Goal: Complete application form

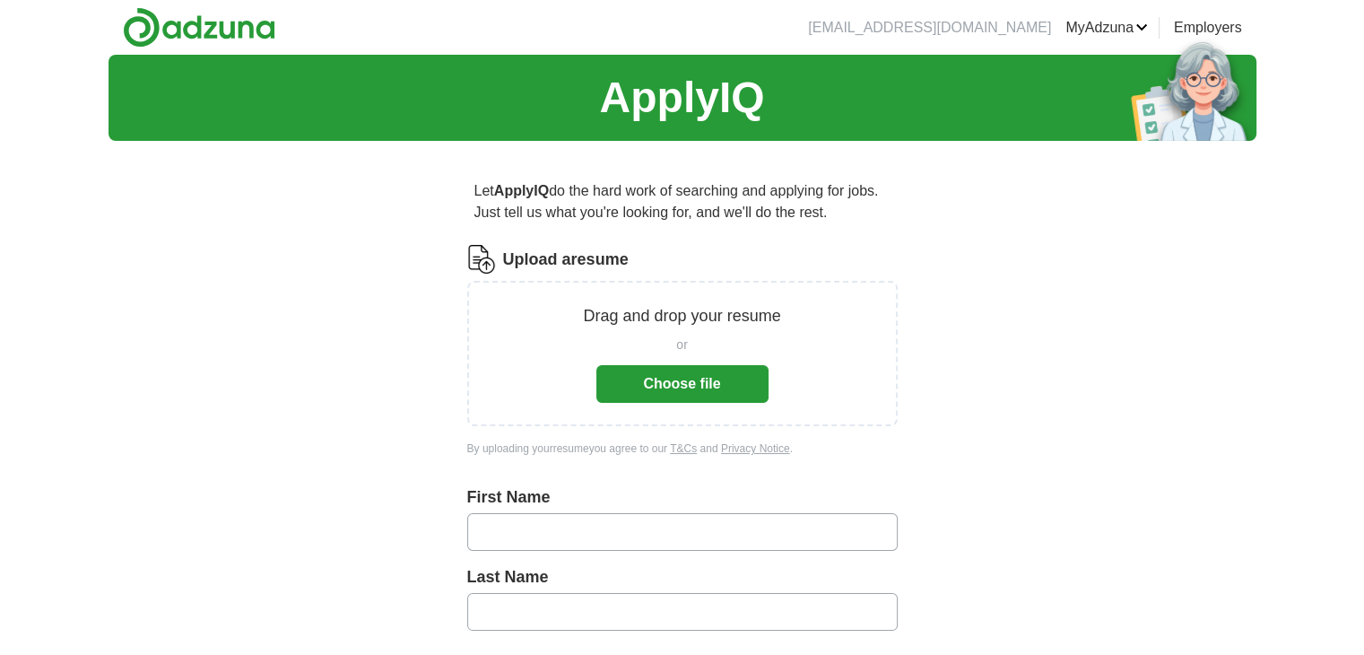
click at [640, 373] on button "Choose file" at bounding box center [683, 384] width 172 height 38
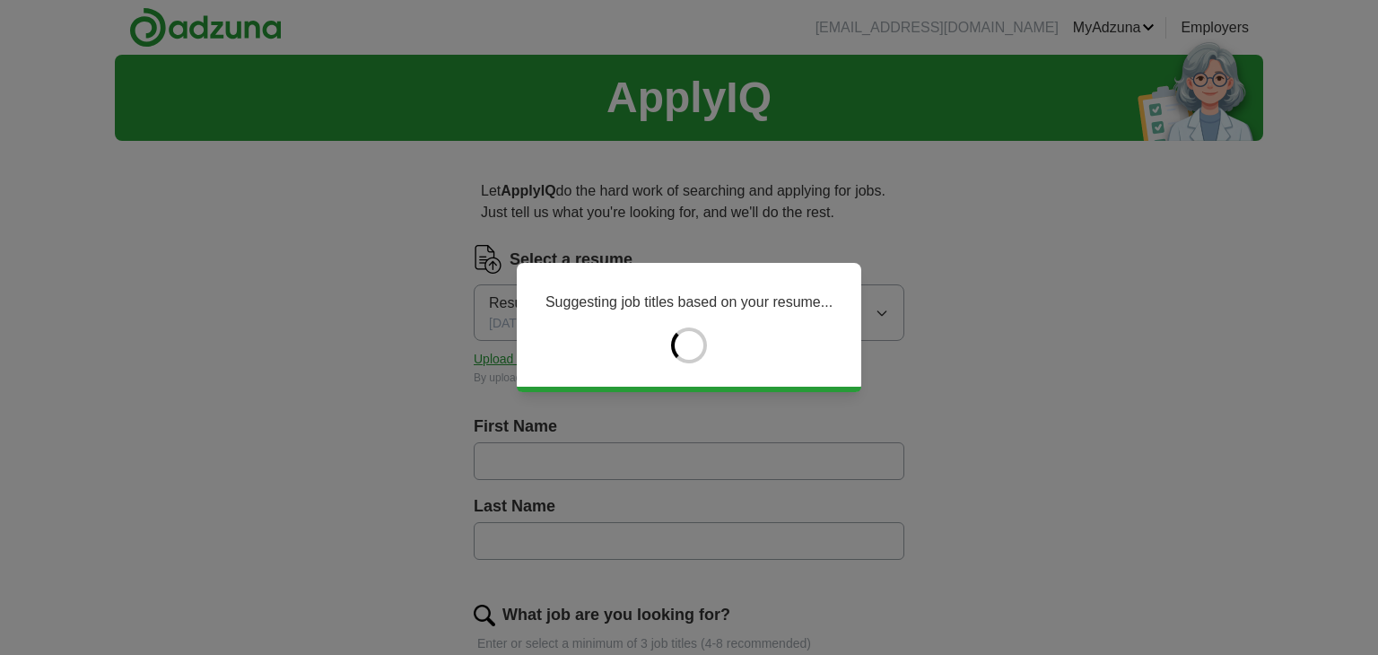
type input "****"
type input "*******"
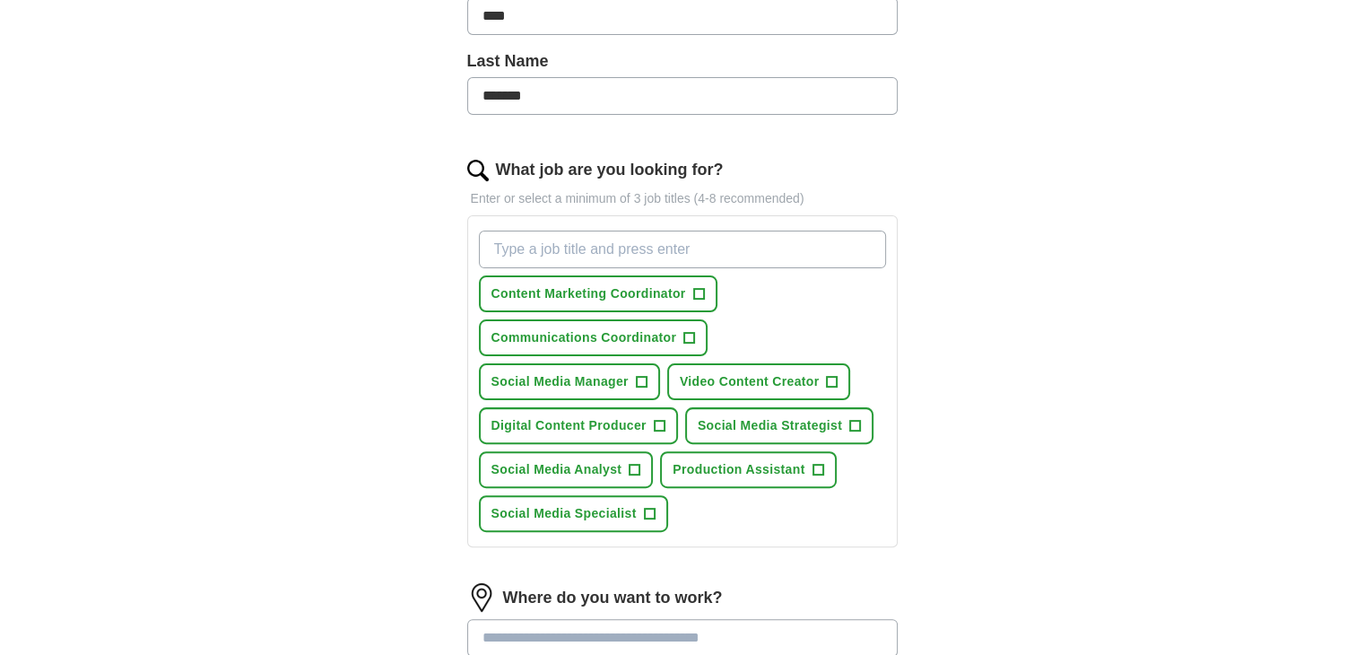
scroll to position [449, 0]
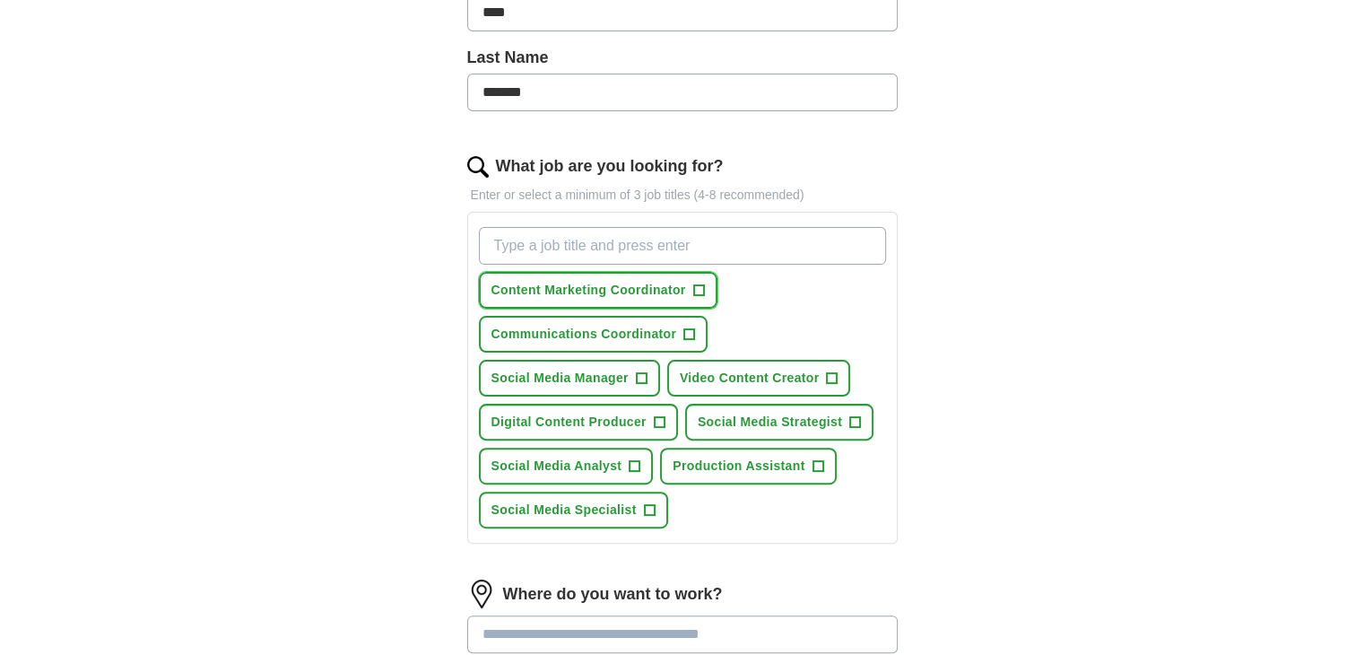
click at [701, 283] on span "+" at bounding box center [698, 290] width 11 height 14
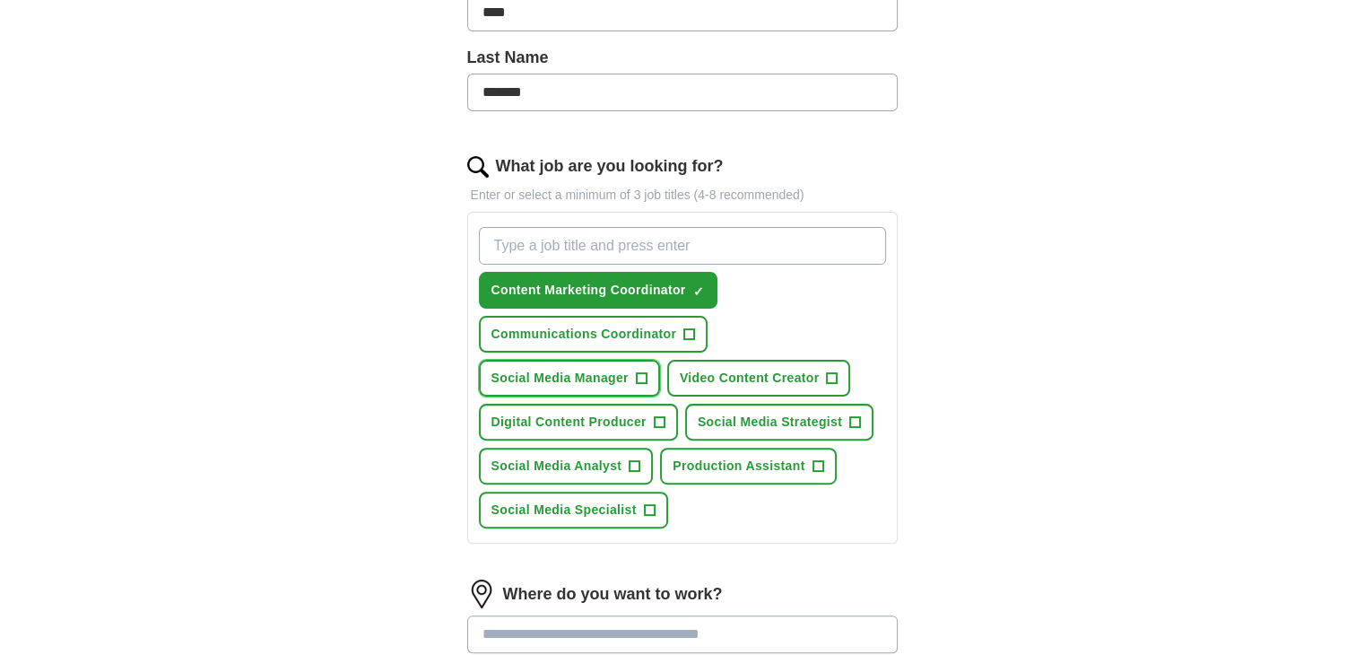
click at [623, 363] on button "Social Media Manager +" at bounding box center [569, 378] width 181 height 37
click at [754, 369] on span "Video Content Creator" at bounding box center [750, 378] width 140 height 19
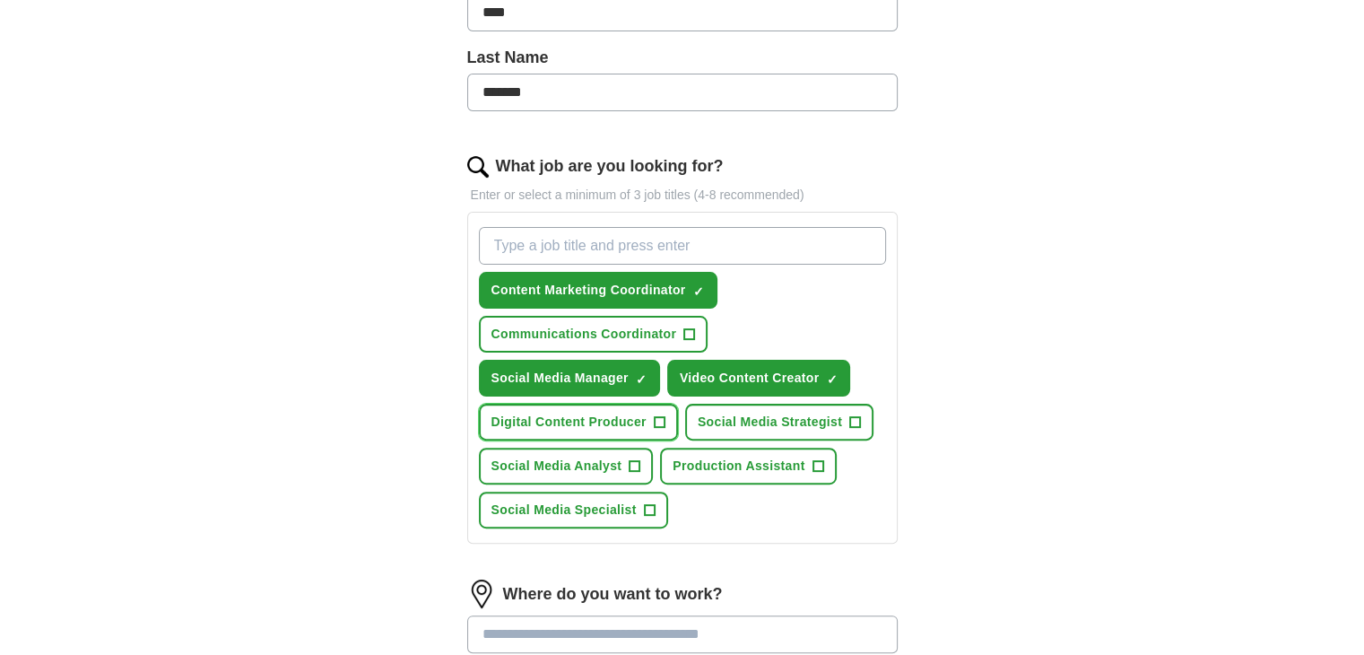
click at [648, 415] on button "Digital Content Producer +" at bounding box center [578, 422] width 199 height 37
click at [766, 404] on button "Social Media Strategist +" at bounding box center [779, 422] width 188 height 37
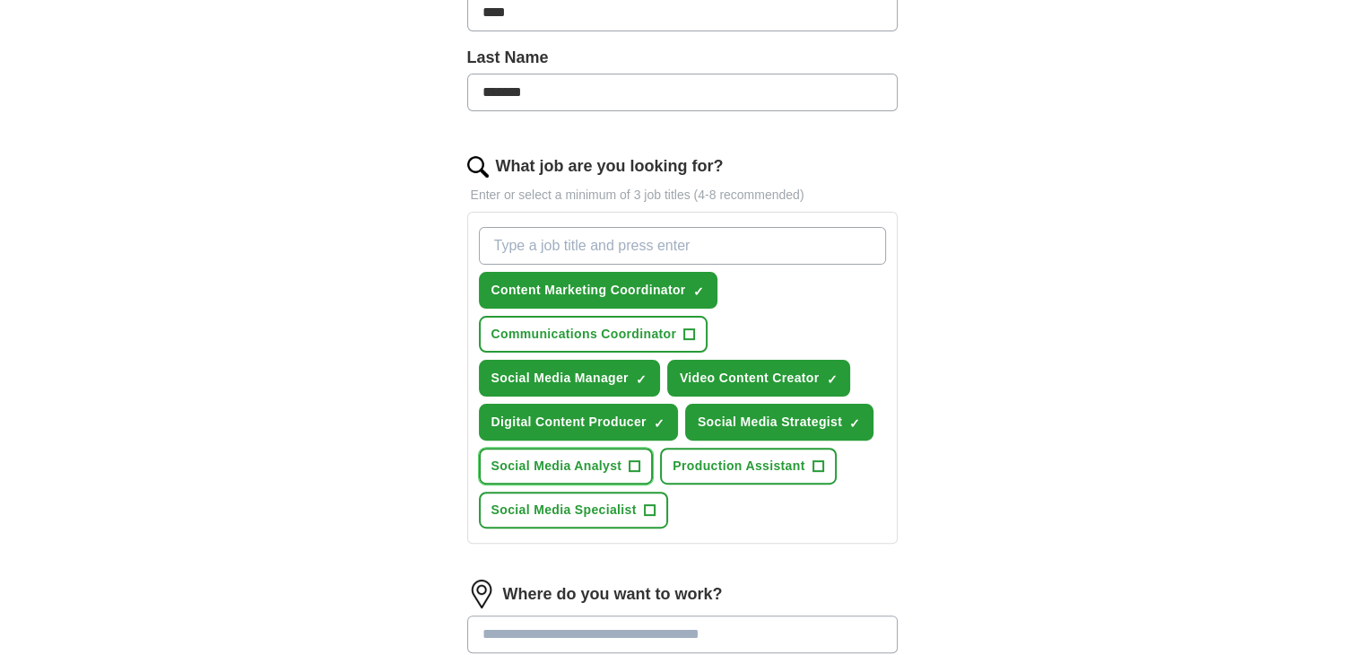
click at [625, 467] on button "Social Media Analyst +" at bounding box center [566, 466] width 175 height 37
click at [715, 457] on span "Production Assistant" at bounding box center [739, 466] width 132 height 19
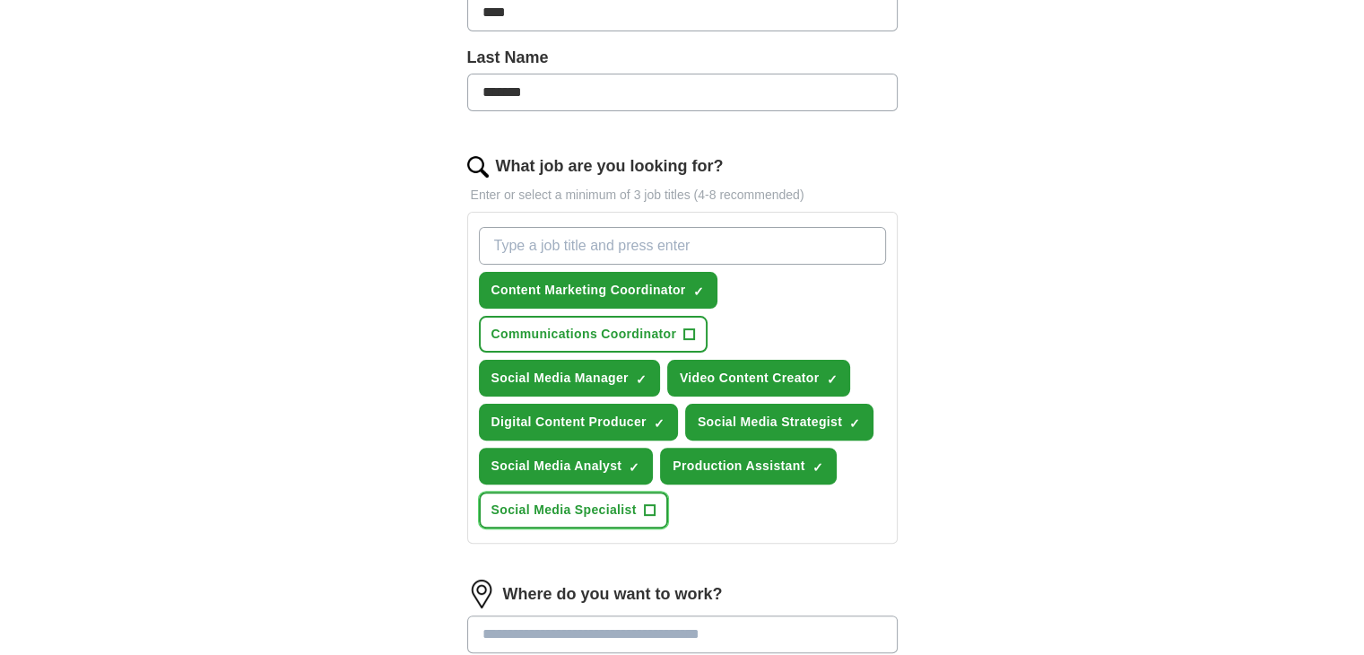
drag, startPoint x: 628, startPoint y: 511, endPoint x: 635, endPoint y: 482, distance: 30.5
click at [627, 511] on span "Social Media Specialist" at bounding box center [564, 510] width 145 height 19
click at [651, 329] on span "Communications Coordinator" at bounding box center [585, 334] width 186 height 19
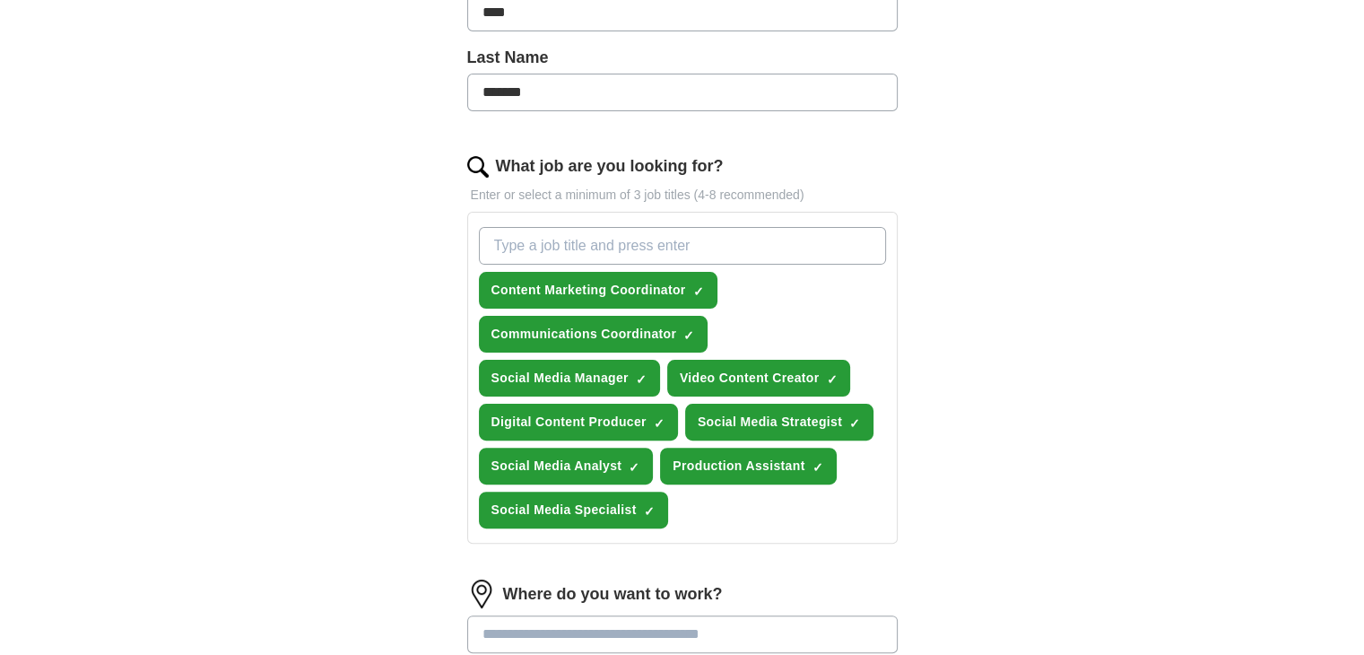
click at [658, 238] on input "What job are you looking for?" at bounding box center [682, 246] width 407 height 38
type input "Social Media Coordinator"
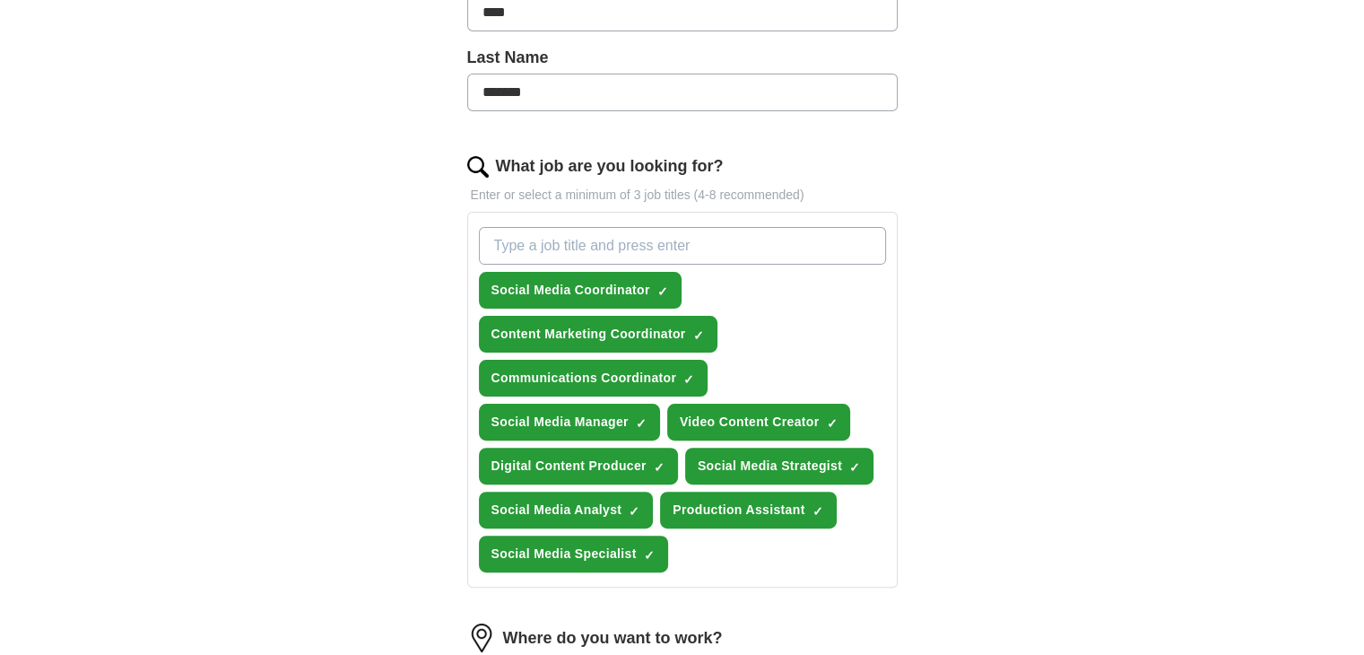
scroll to position [538, 0]
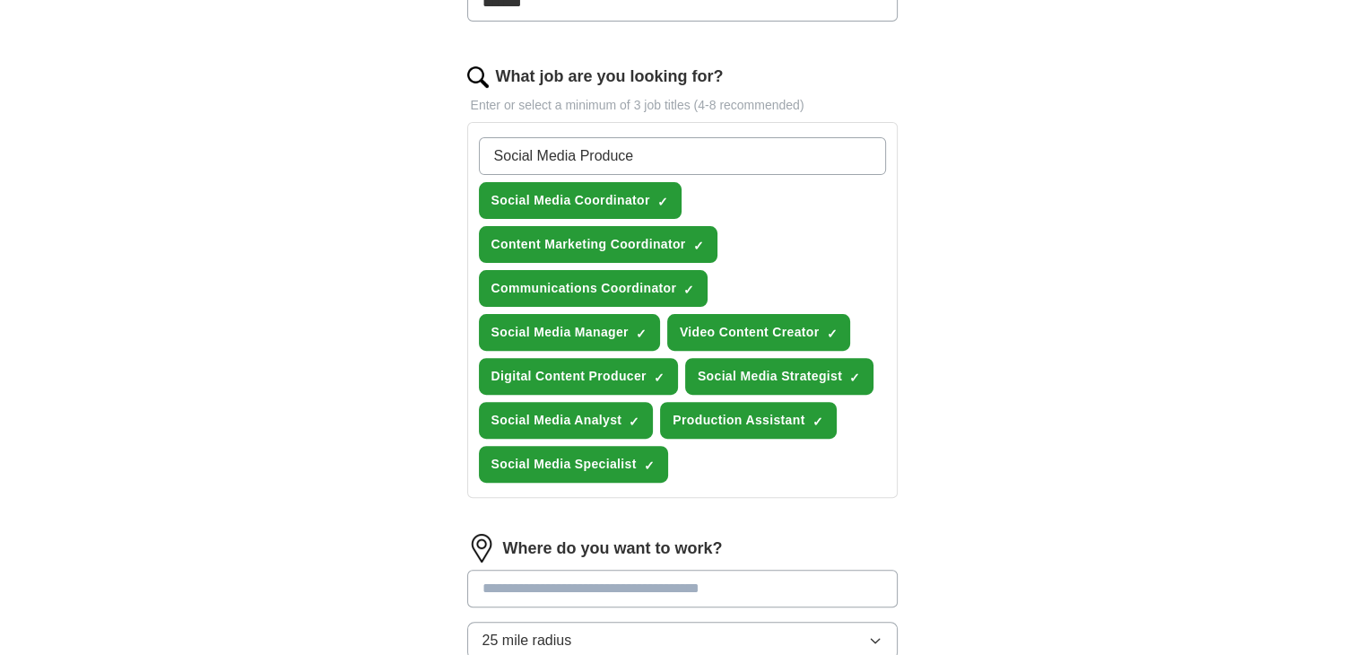
type input "Social Media Producer"
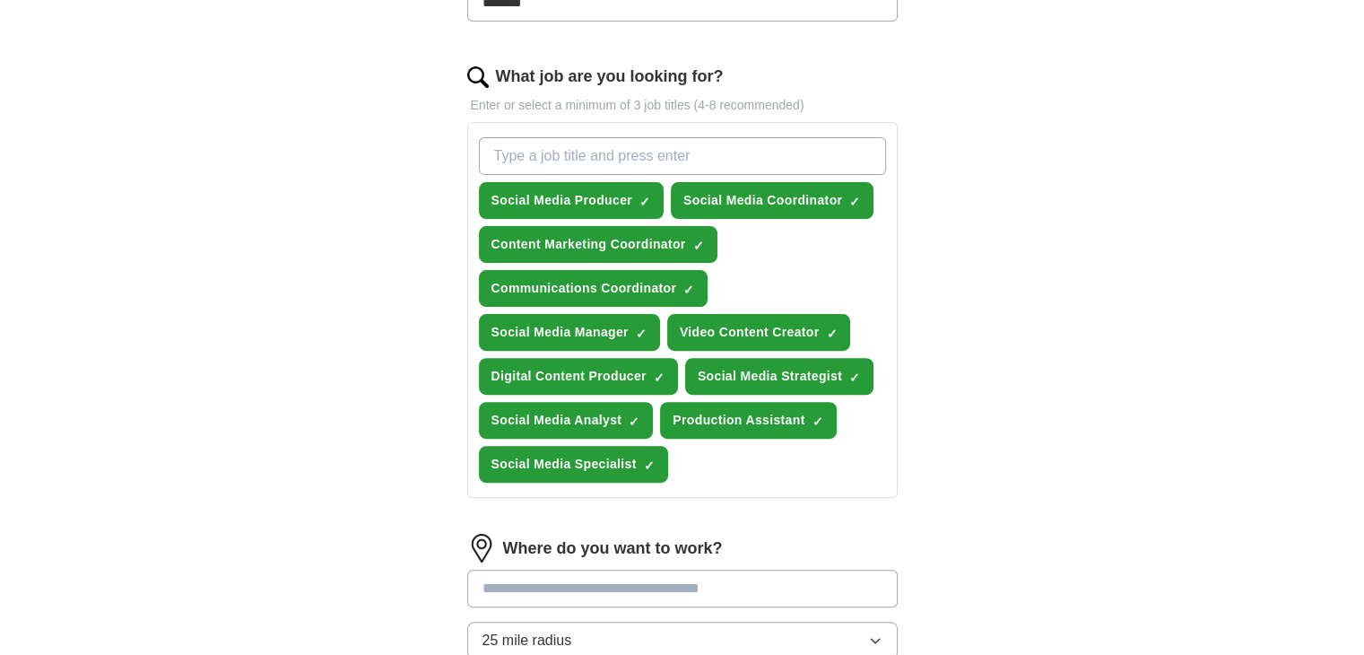
type input "S"
click at [635, 148] on input "Digital Content coordintantor" at bounding box center [682, 156] width 407 height 38
type input "Digital Content coordinator"
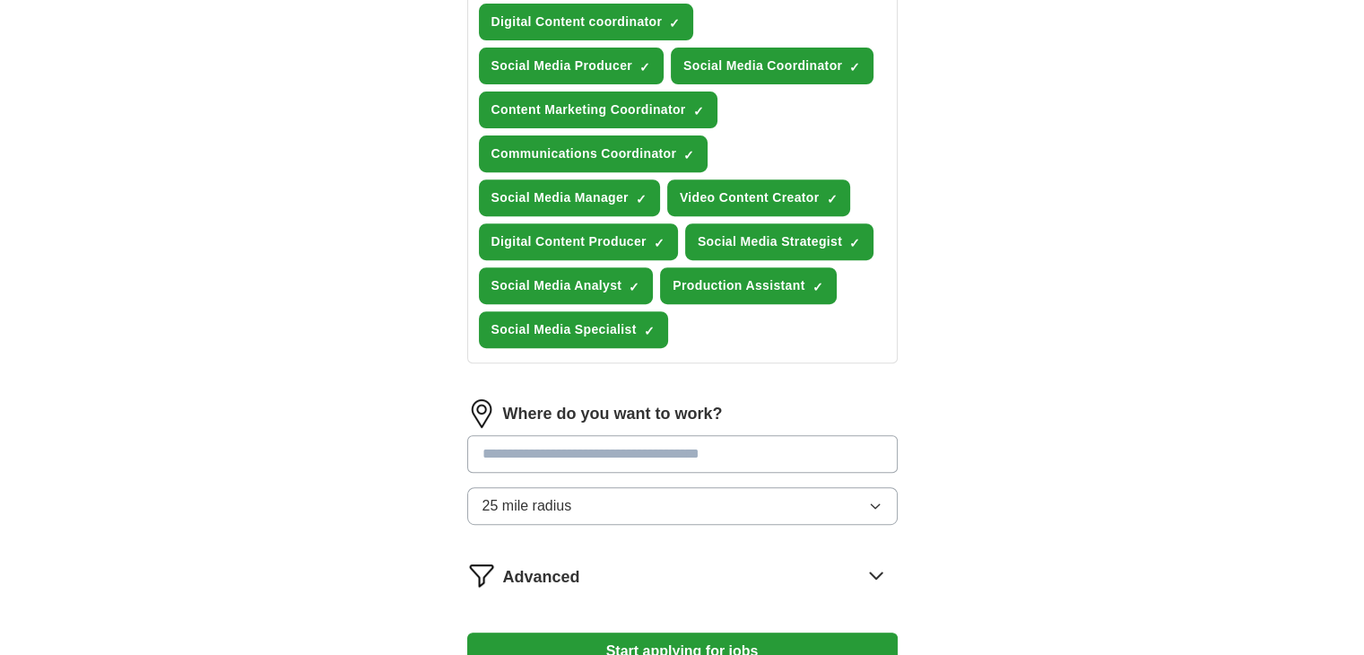
scroll to position [718, 0]
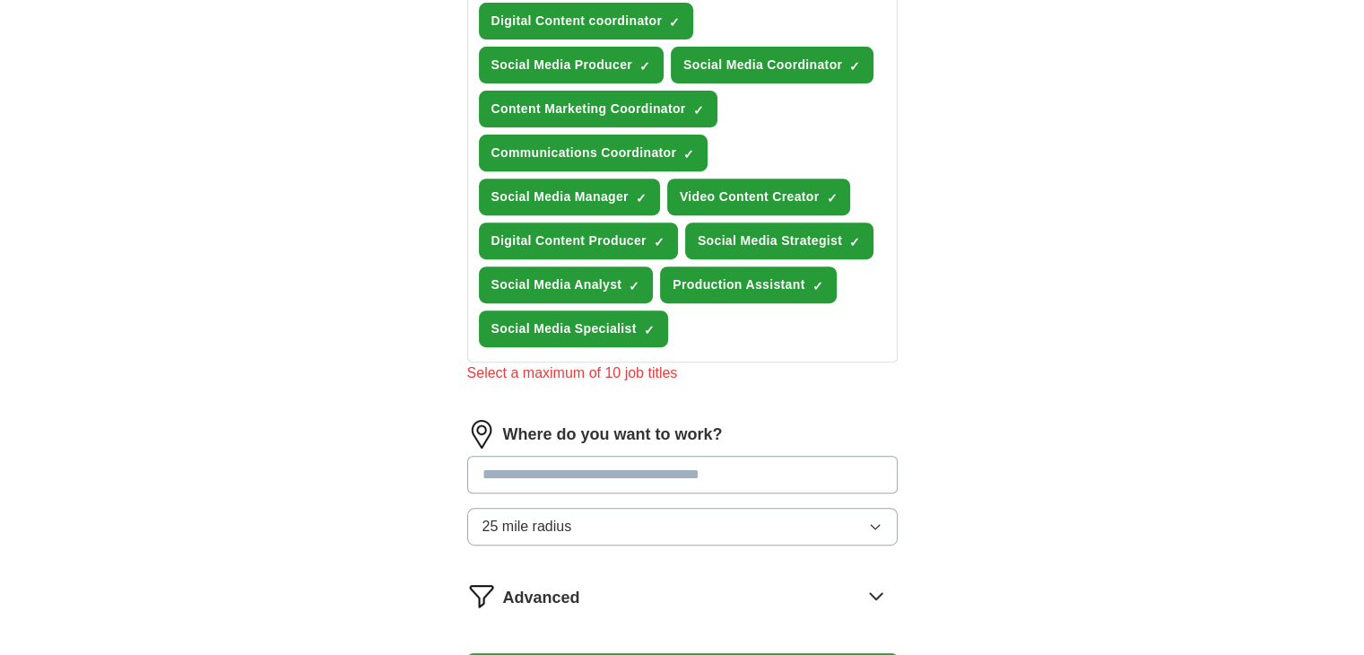
click at [652, 489] on div "Where do you want to work? 25 mile radius" at bounding box center [682, 490] width 431 height 140
click at [665, 478] on input at bounding box center [682, 475] width 431 height 38
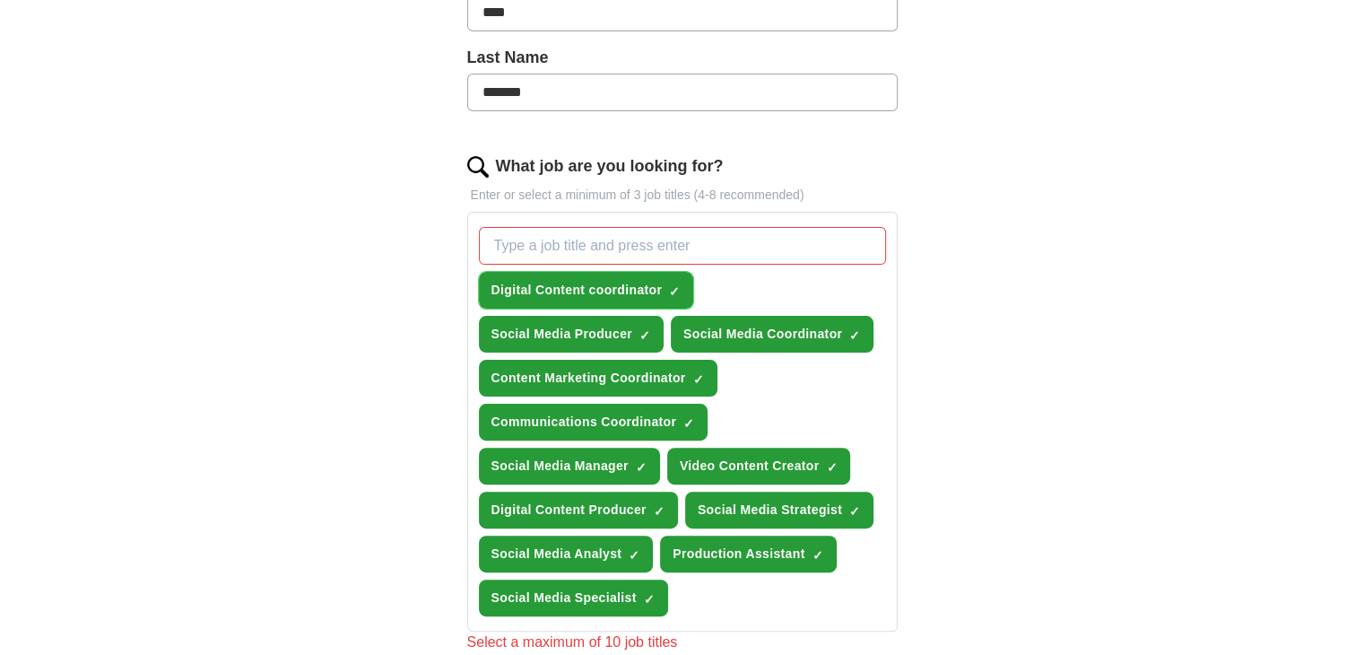
click at [0, 0] on span "×" at bounding box center [0, 0] width 0 height 0
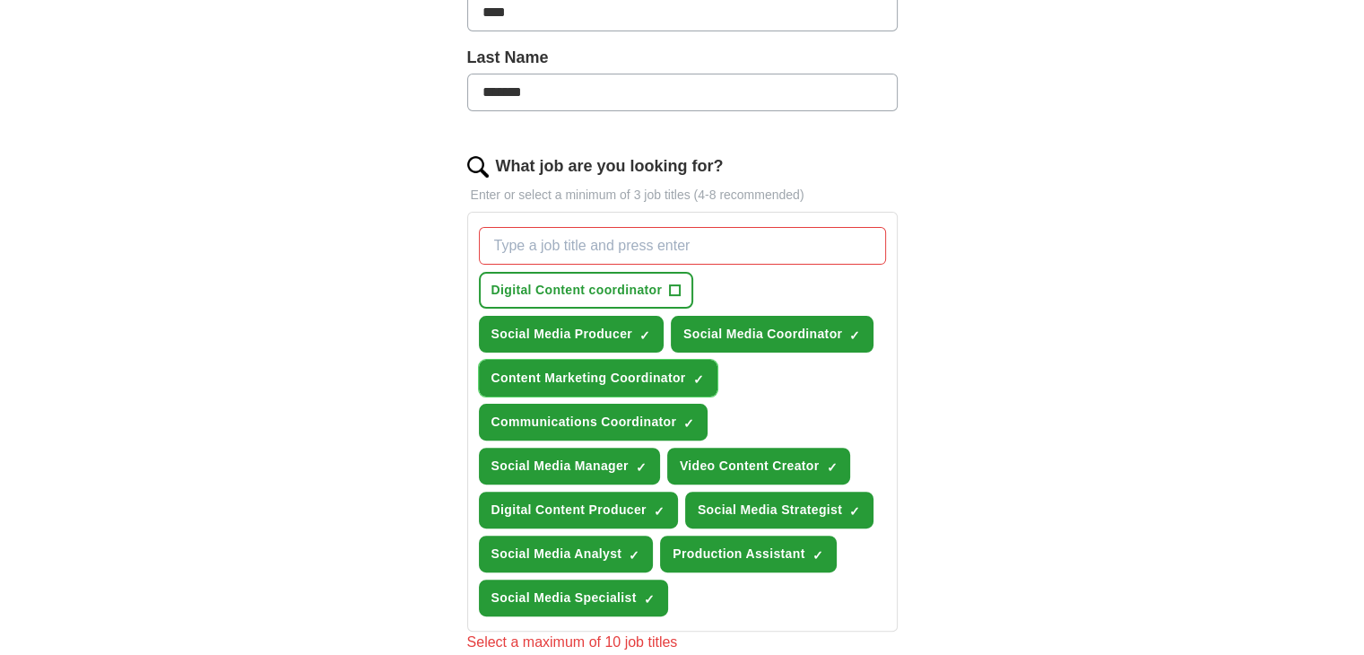
click at [0, 0] on span "×" at bounding box center [0, 0] width 0 height 0
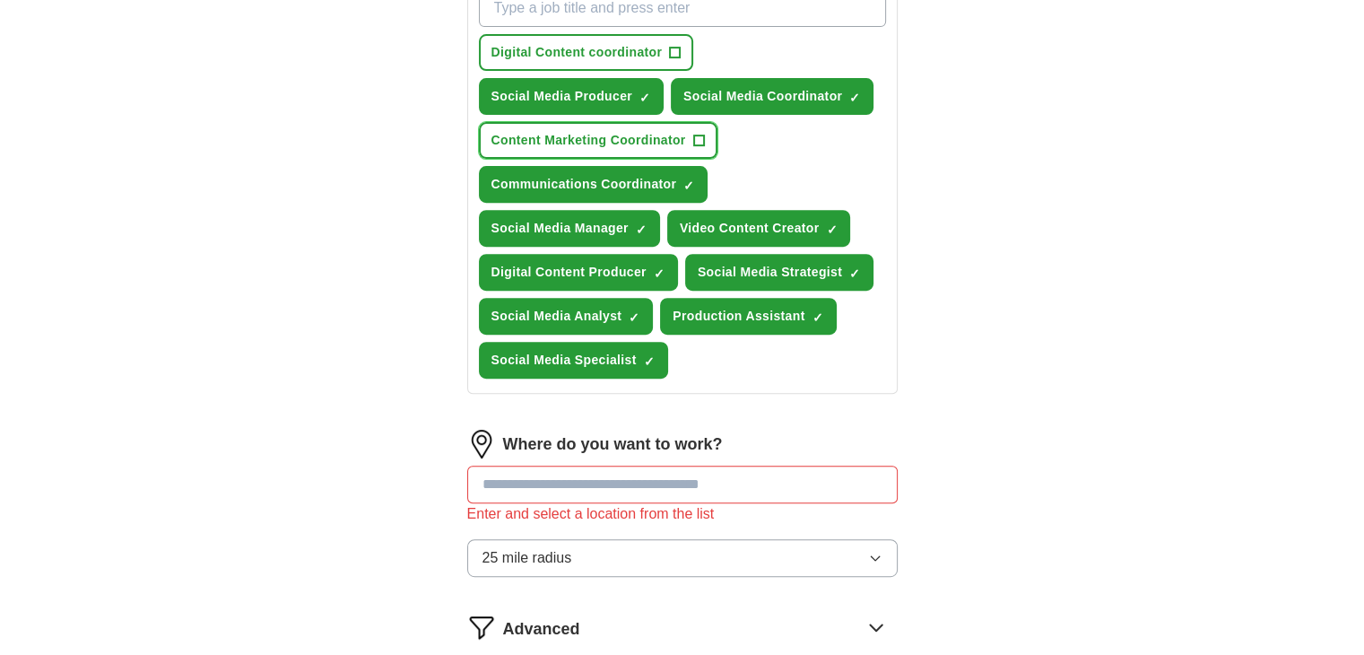
scroll to position [718, 0]
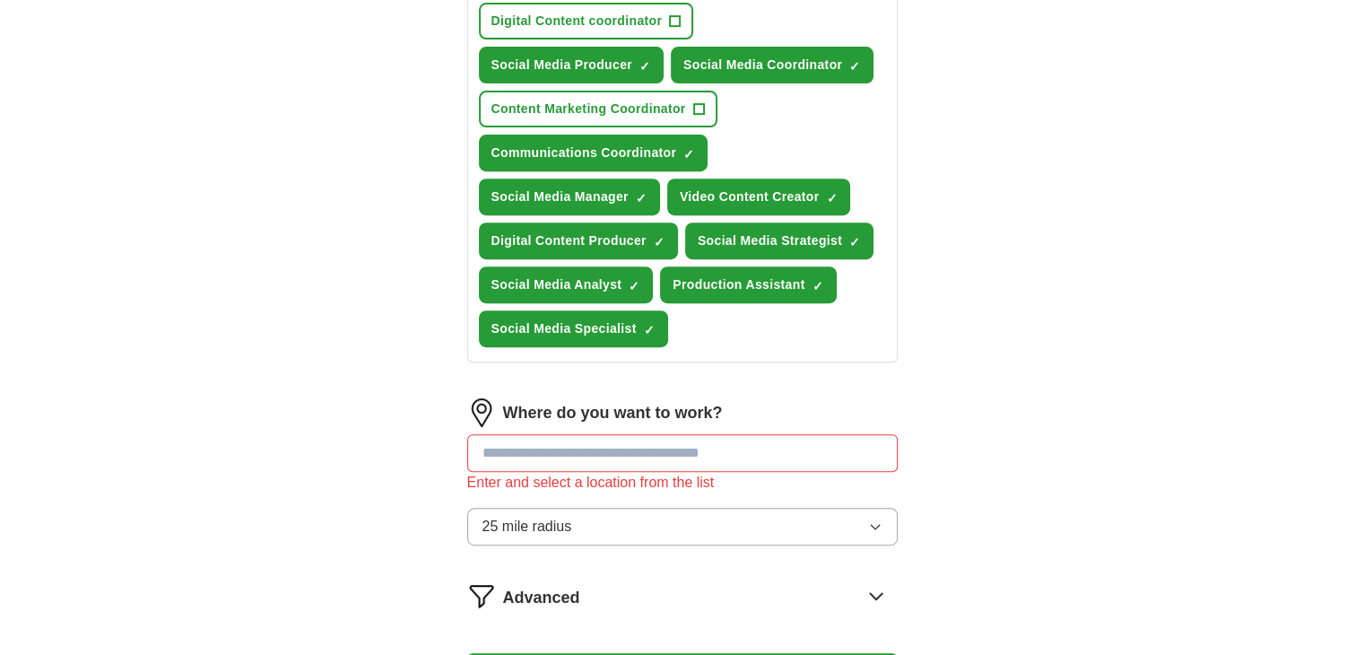
click at [911, 365] on div "Let ApplyIQ do the hard work of searching and applying for jobs. Just tell us w…" at bounding box center [683, 89] width 574 height 1302
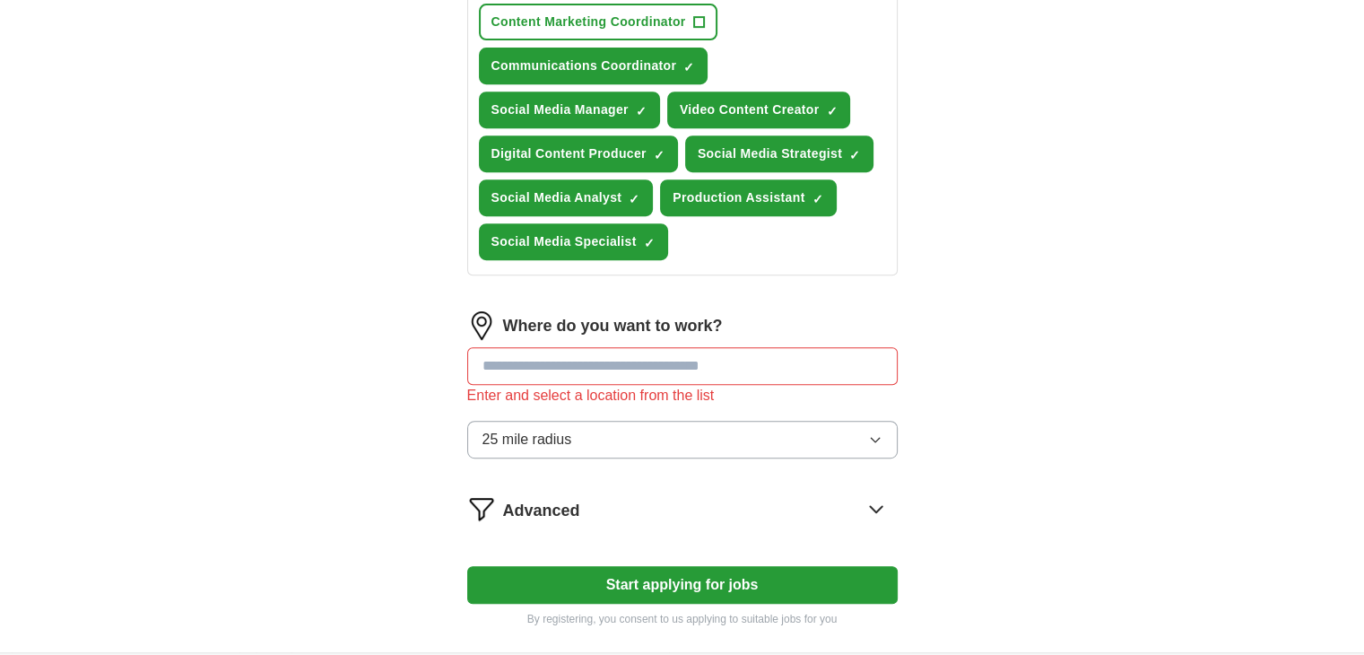
scroll to position [807, 0]
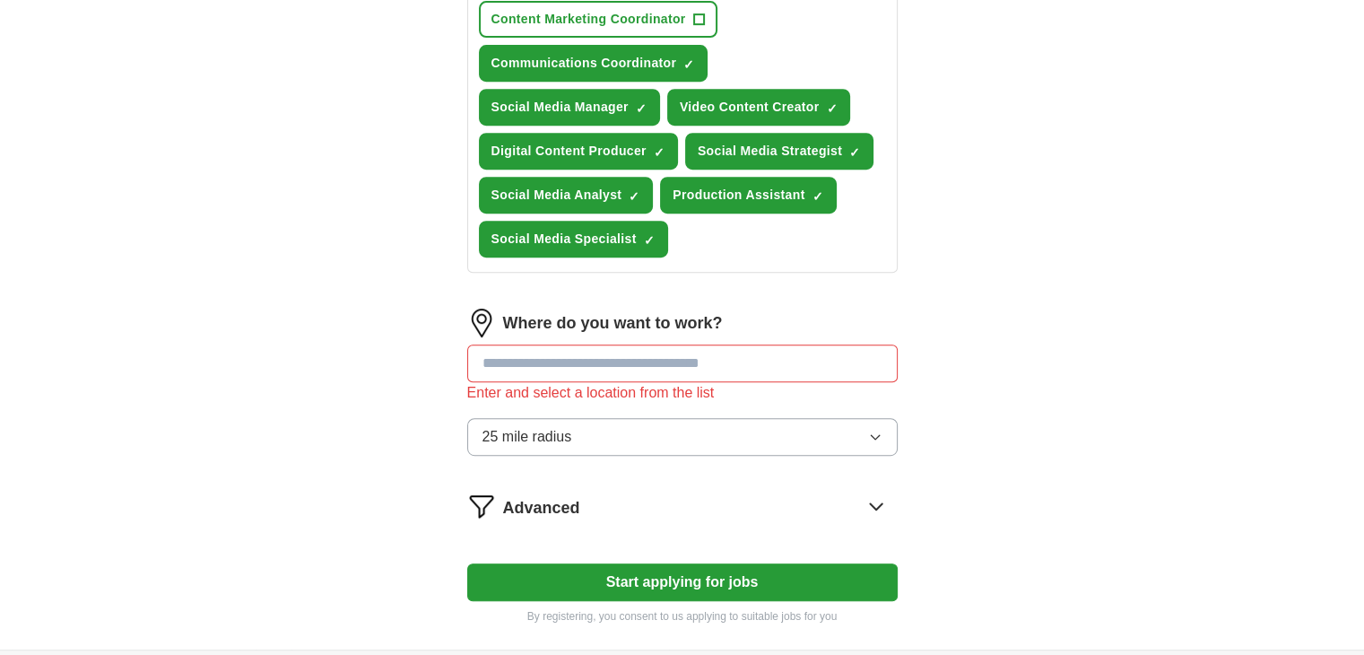
click at [657, 351] on input at bounding box center [682, 363] width 431 height 38
type input "***"
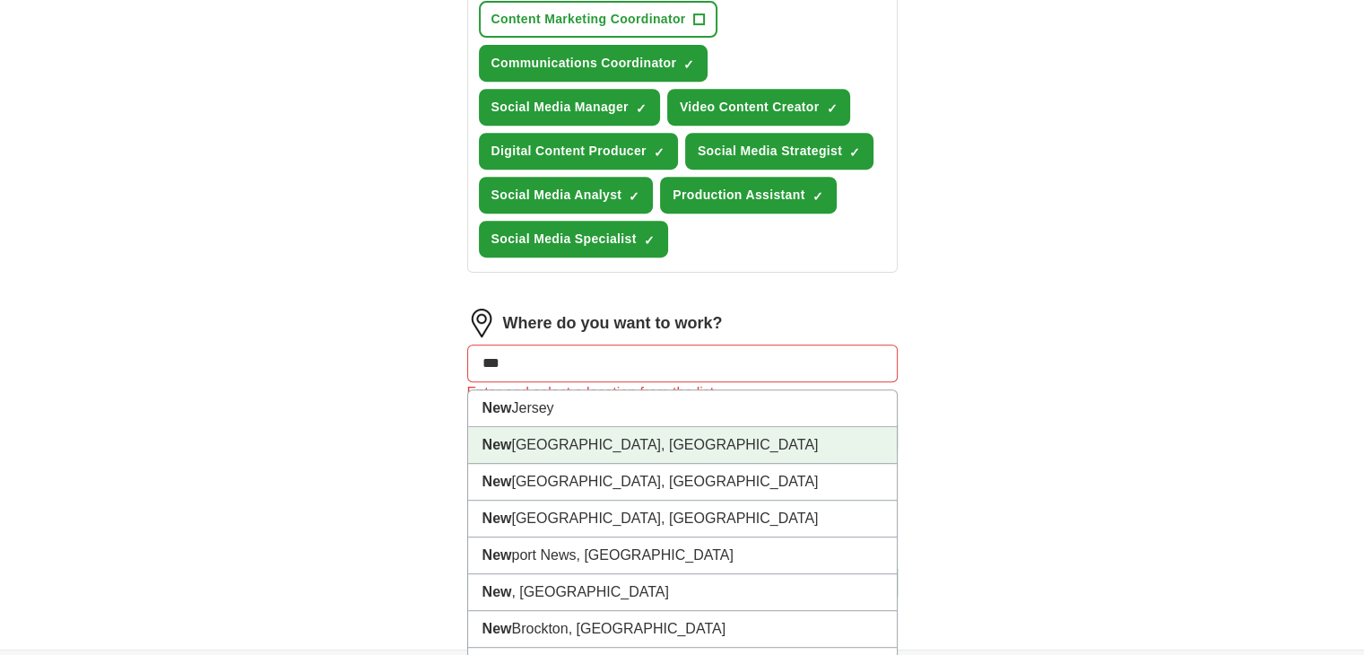
click at [648, 431] on li "[GEOGRAPHIC_DATA], [GEOGRAPHIC_DATA]" at bounding box center [682, 445] width 429 height 37
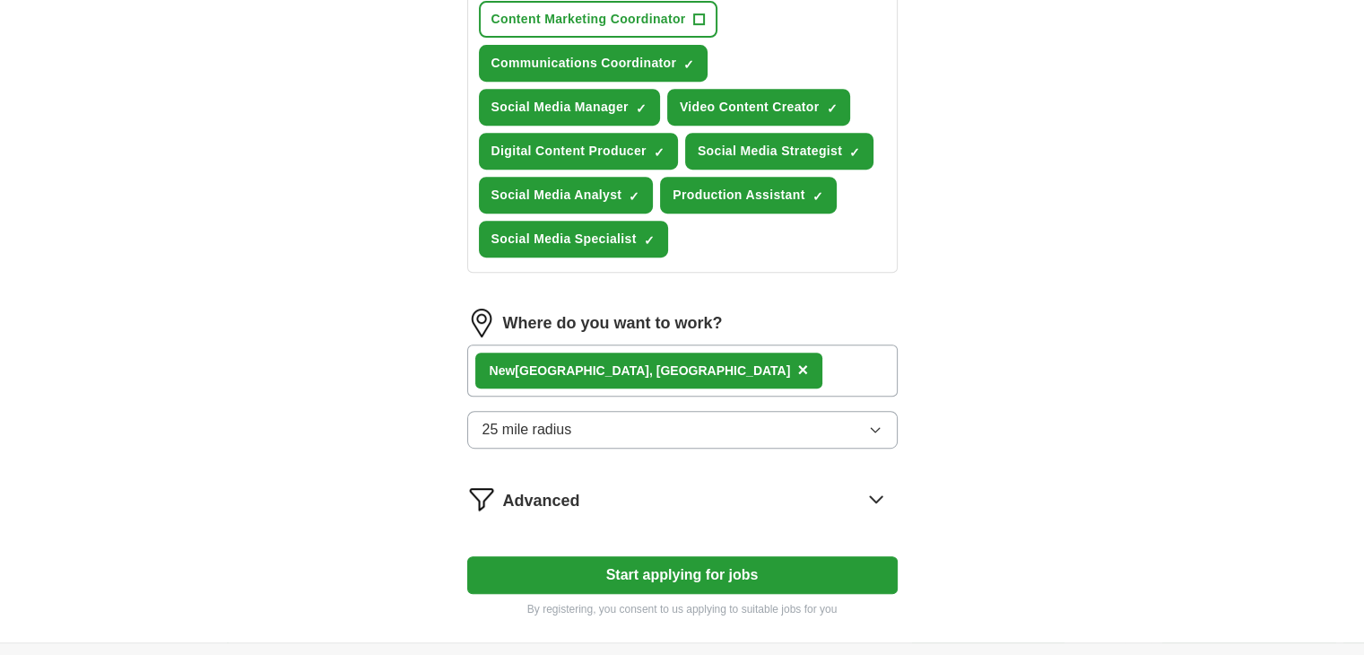
click at [652, 415] on button "25 mile radius" at bounding box center [682, 430] width 431 height 38
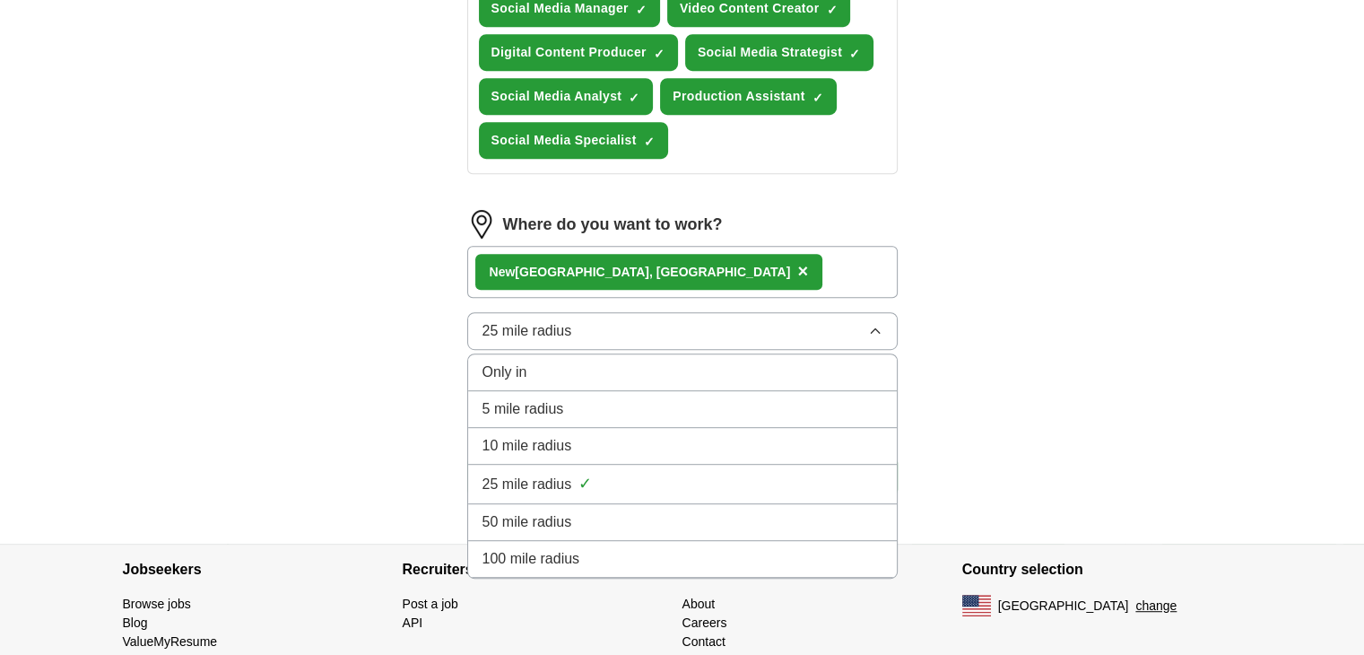
scroll to position [967, 0]
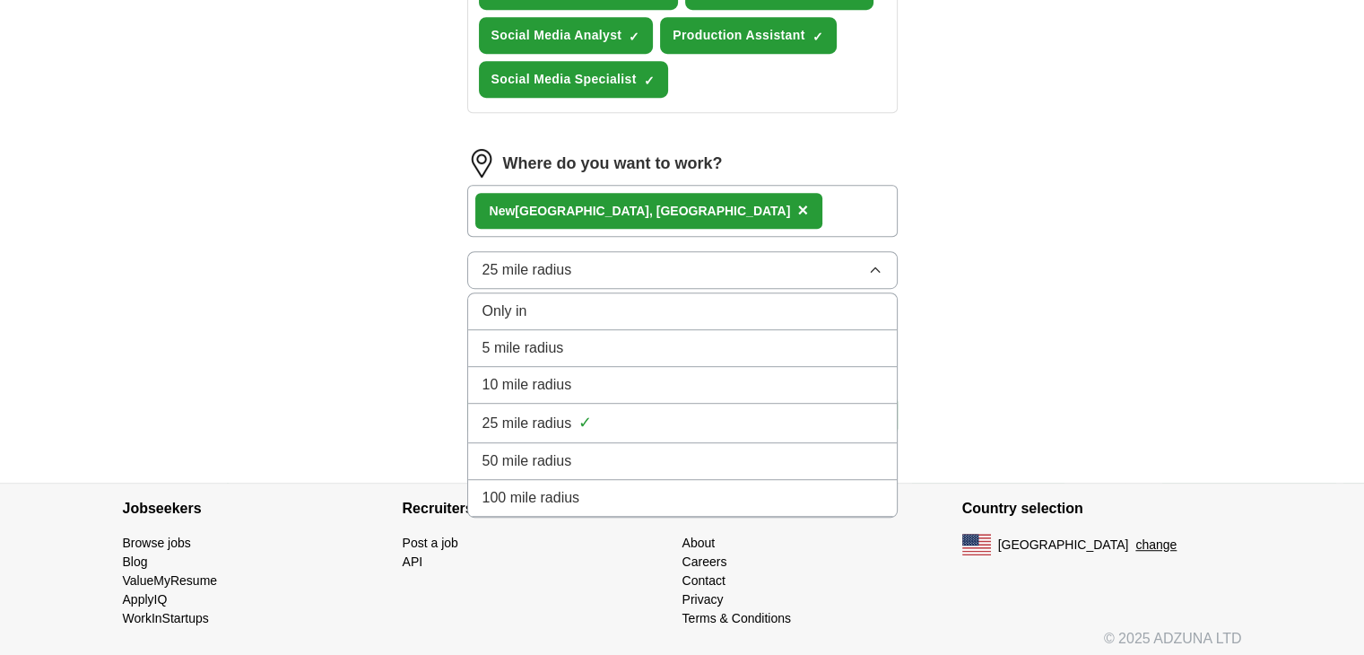
click at [633, 487] on div "100 mile radius" at bounding box center [683, 498] width 400 height 22
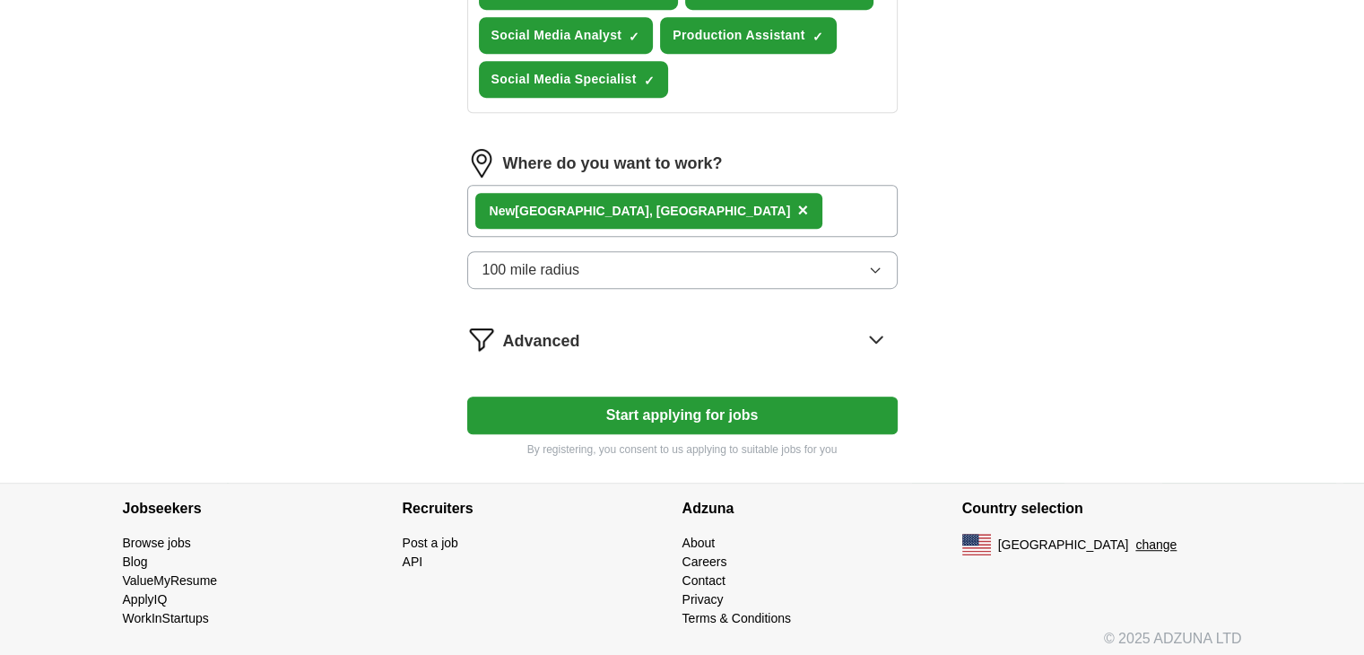
click at [653, 403] on button "Start applying for jobs" at bounding box center [682, 415] width 431 height 38
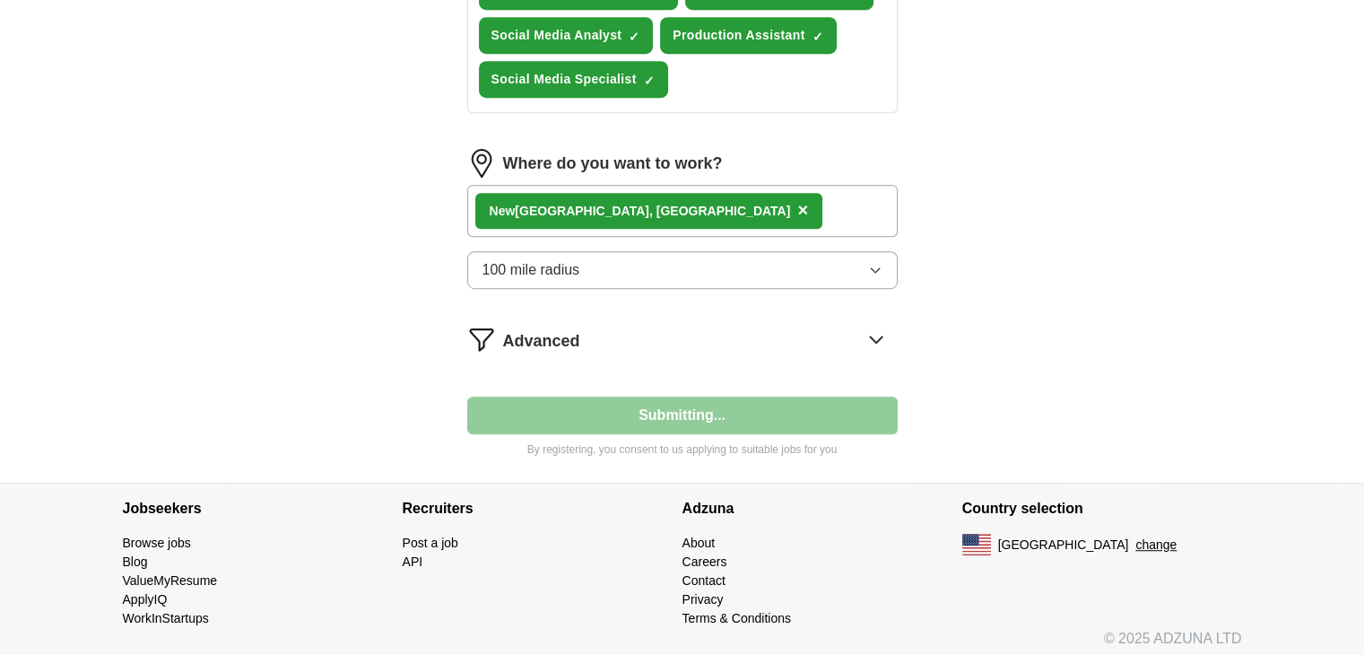
select select "**"
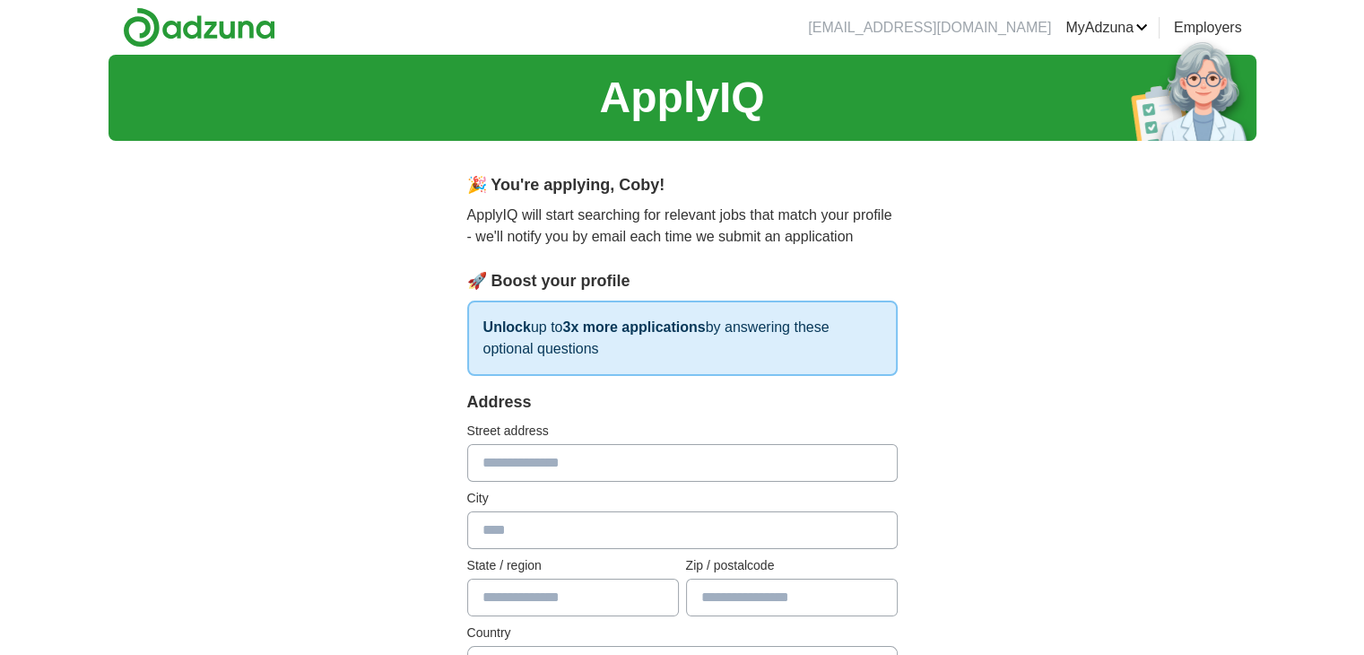
scroll to position [0, 0]
click at [607, 452] on input "text" at bounding box center [682, 463] width 431 height 38
type input "**********"
click at [596, 517] on input "text" at bounding box center [682, 530] width 431 height 38
type input "**********"
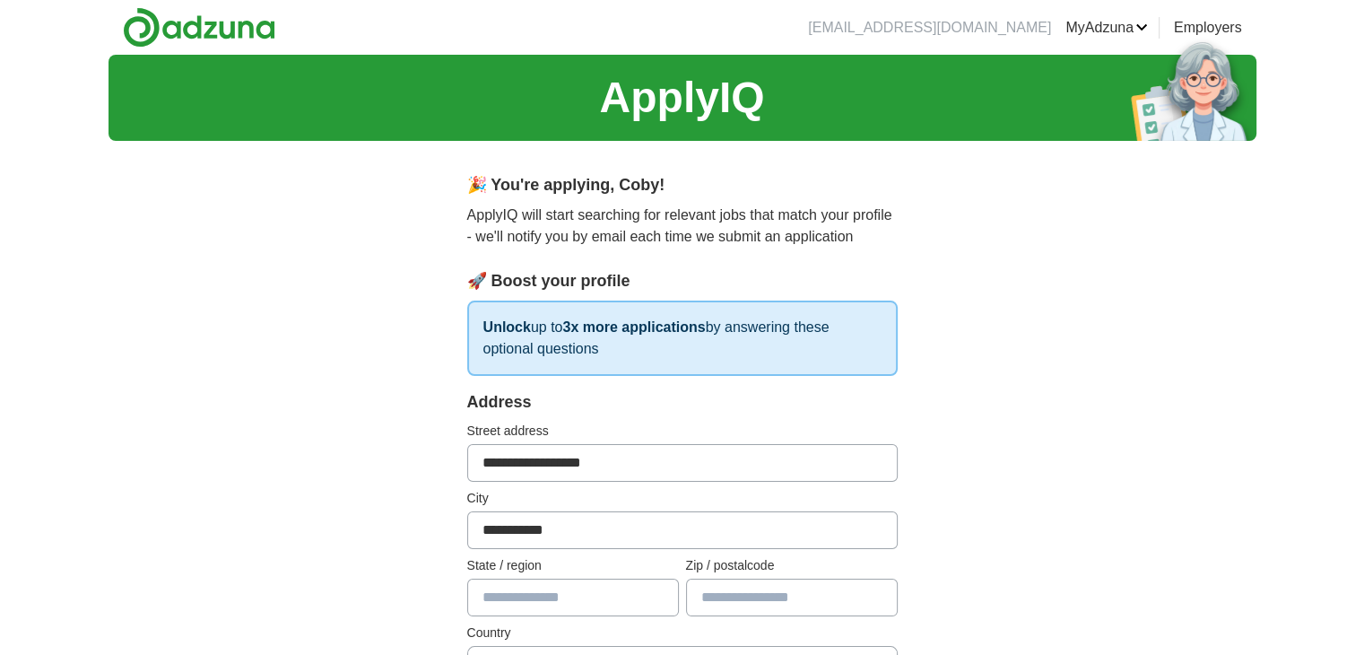
click at [520, 588] on input "text" at bounding box center [573, 598] width 212 height 38
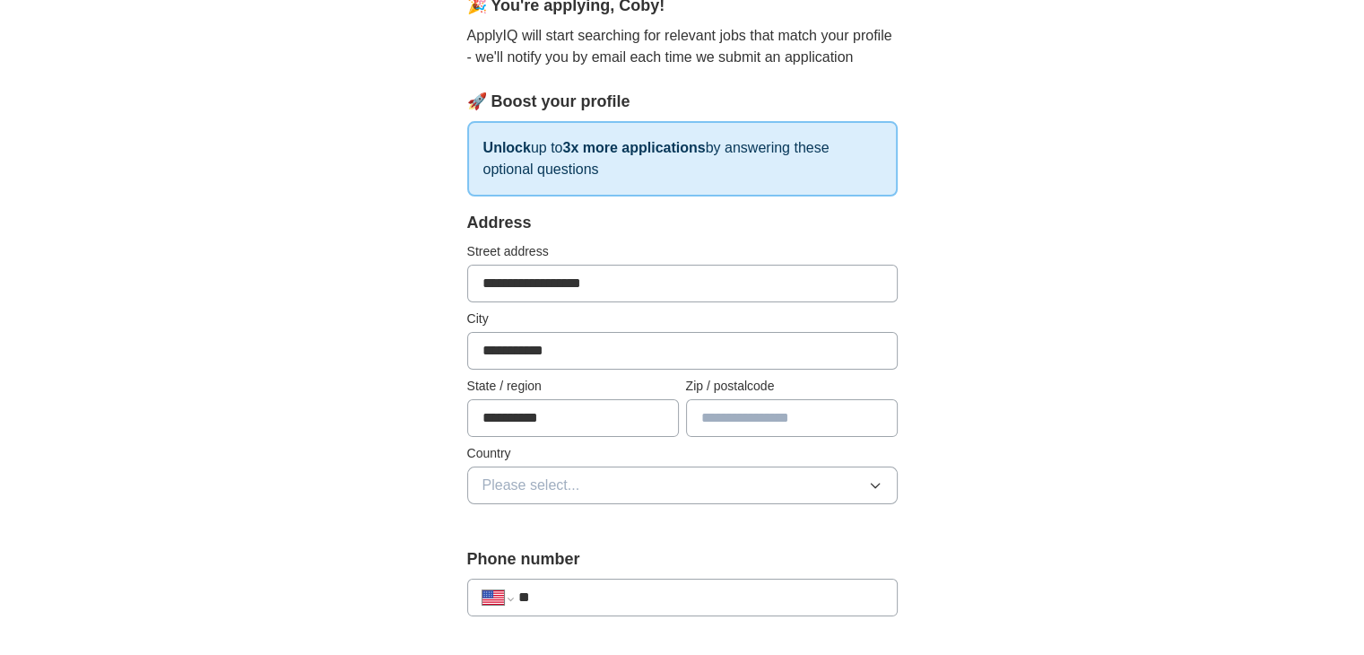
type input "**********"
click at [831, 414] on input "text" at bounding box center [792, 418] width 212 height 38
type input "*****"
click at [765, 494] on button "Please select..." at bounding box center [682, 485] width 431 height 38
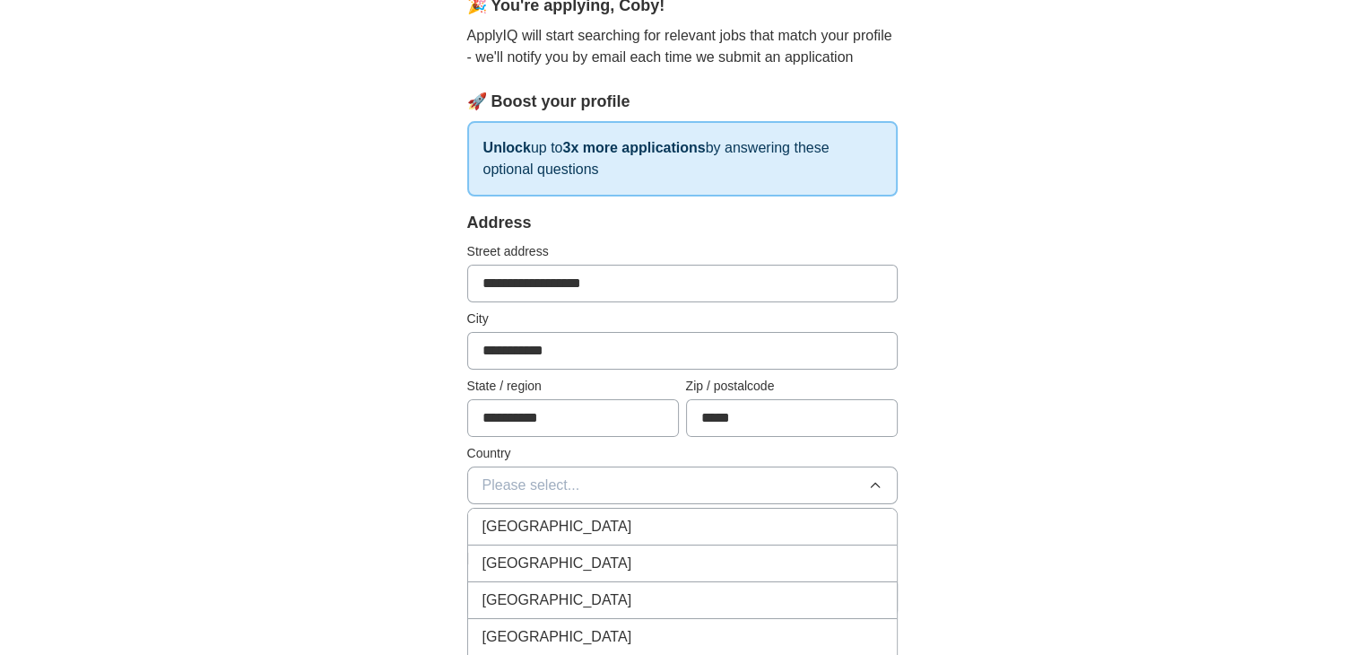
click at [685, 560] on div "[GEOGRAPHIC_DATA]" at bounding box center [683, 564] width 400 height 22
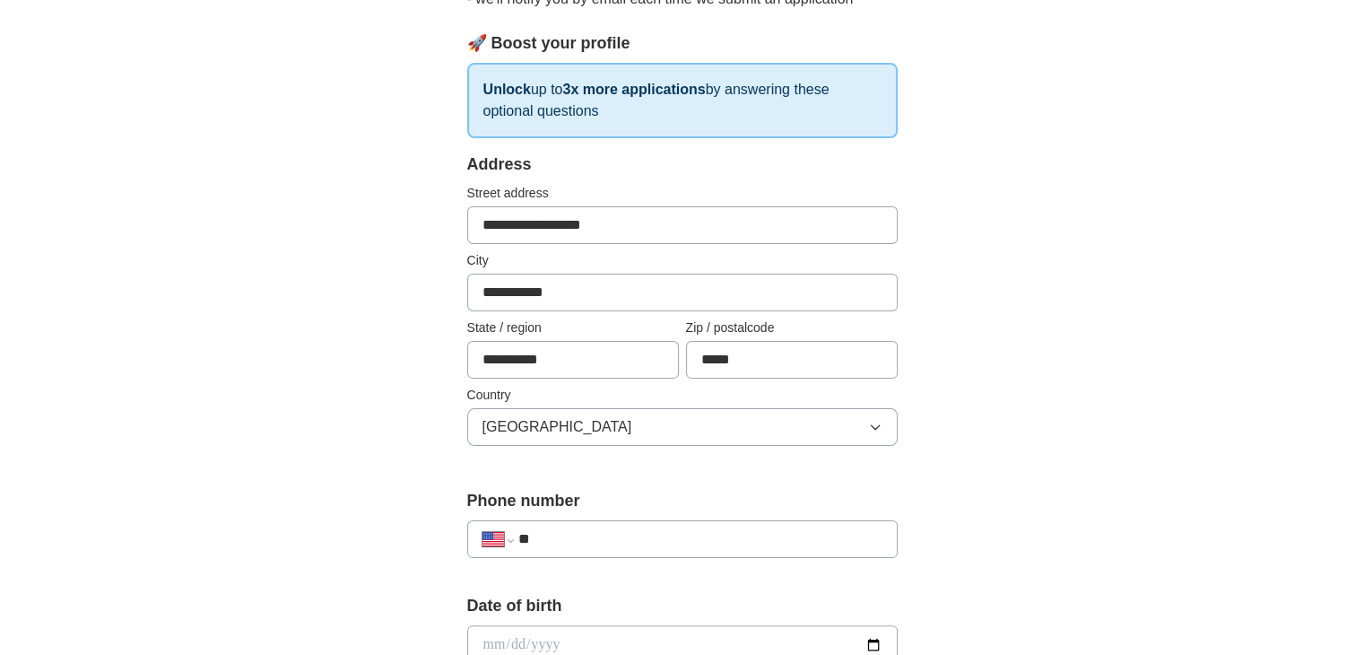
scroll to position [269, 0]
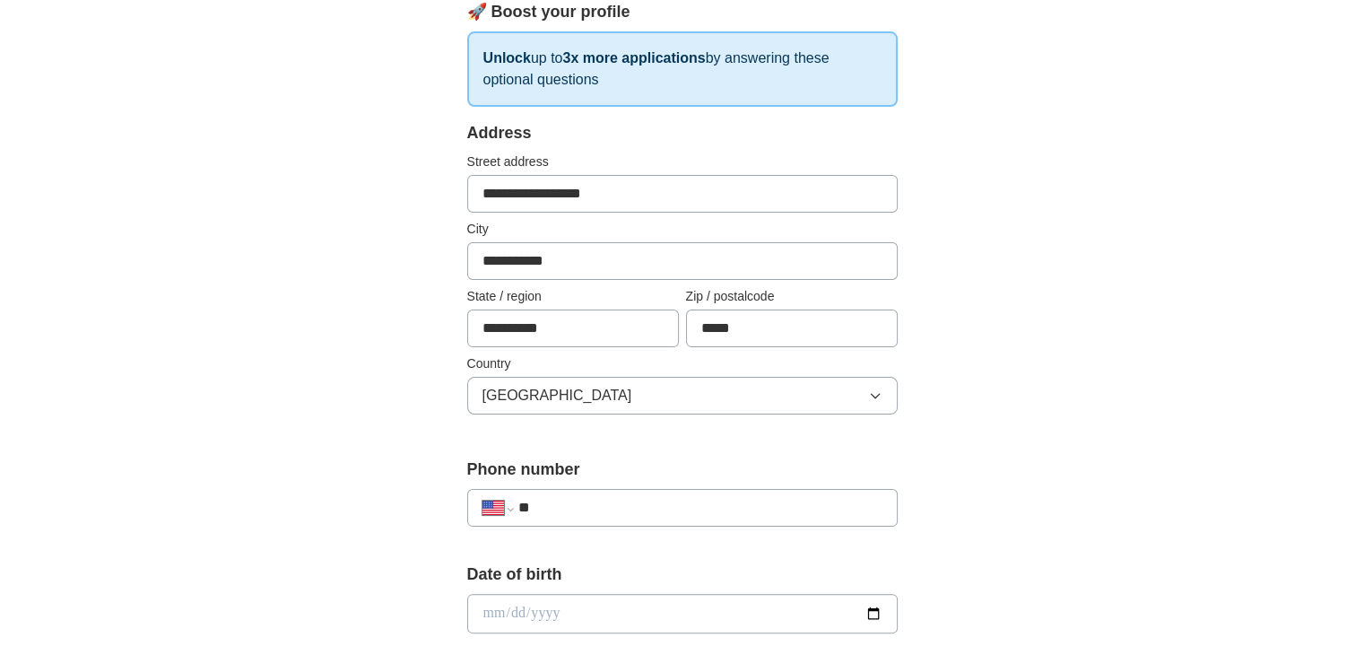
click at [671, 509] on input "**" at bounding box center [700, 508] width 364 height 22
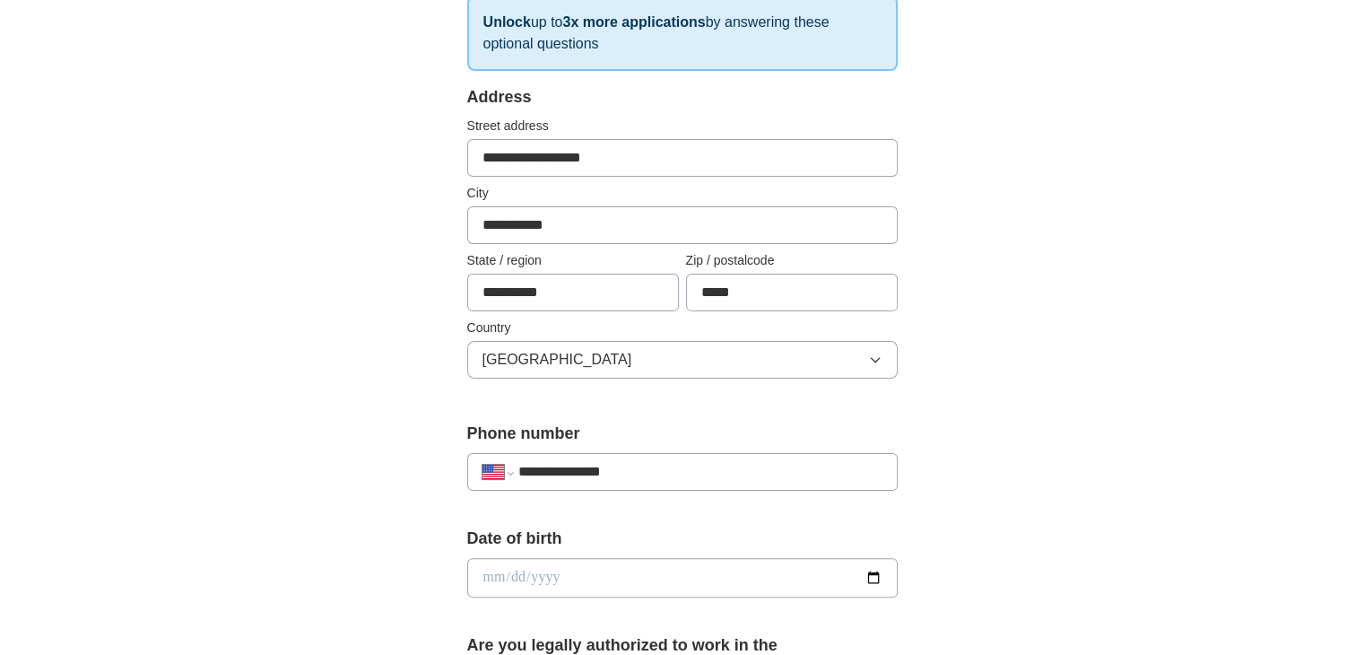
scroll to position [359, 0]
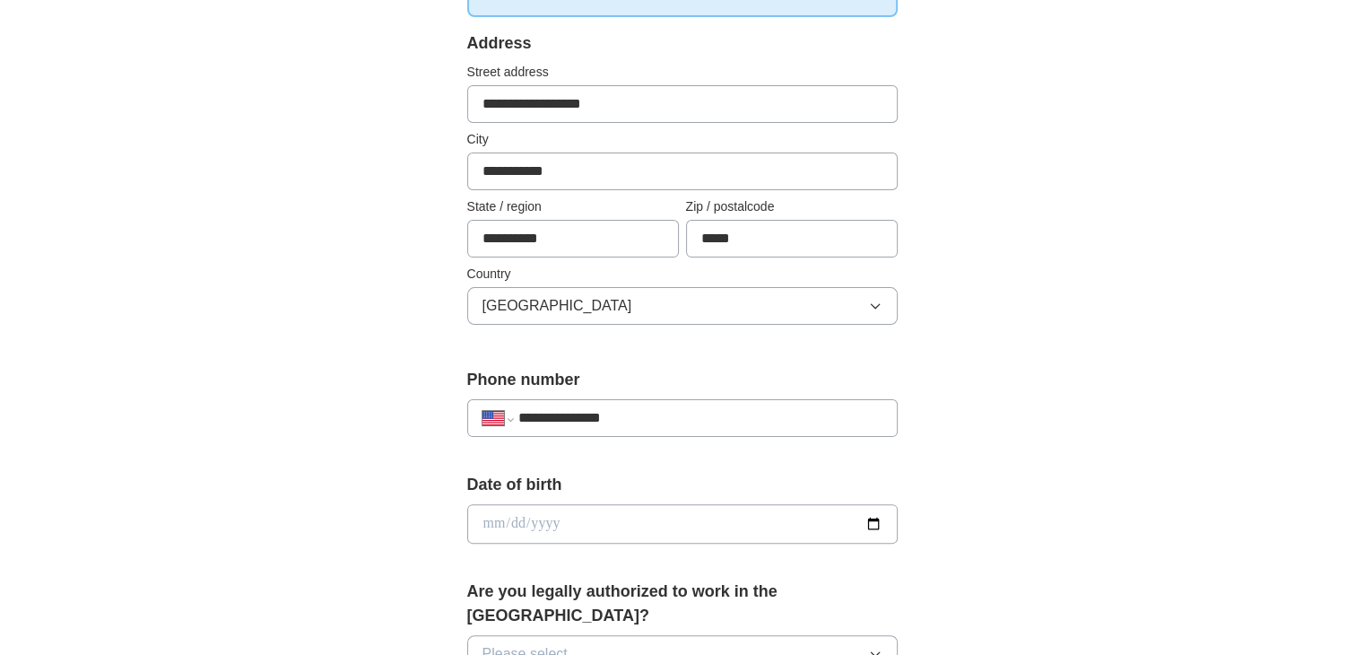
type input "**********"
click at [497, 510] on input "date" at bounding box center [682, 523] width 431 height 39
type input "**********"
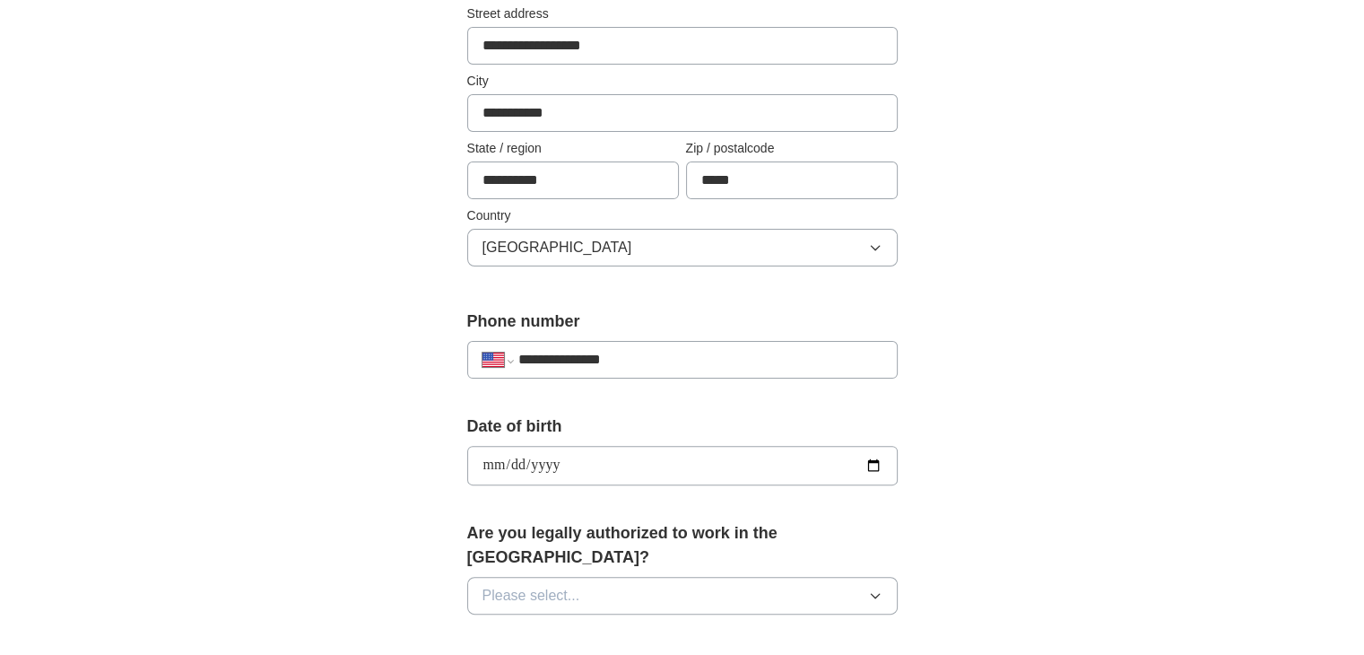
scroll to position [449, 0]
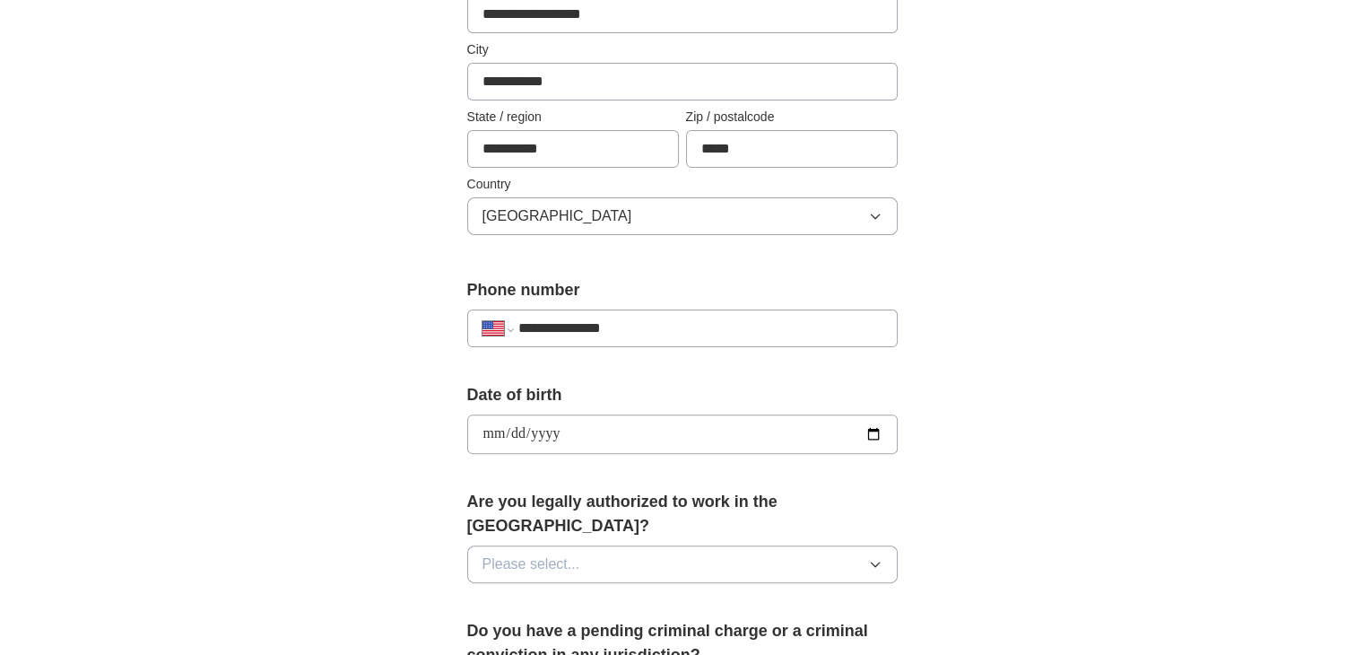
click at [574, 547] on button "Please select..." at bounding box center [682, 564] width 431 height 38
click at [575, 595] on div "Yes" at bounding box center [683, 606] width 400 height 22
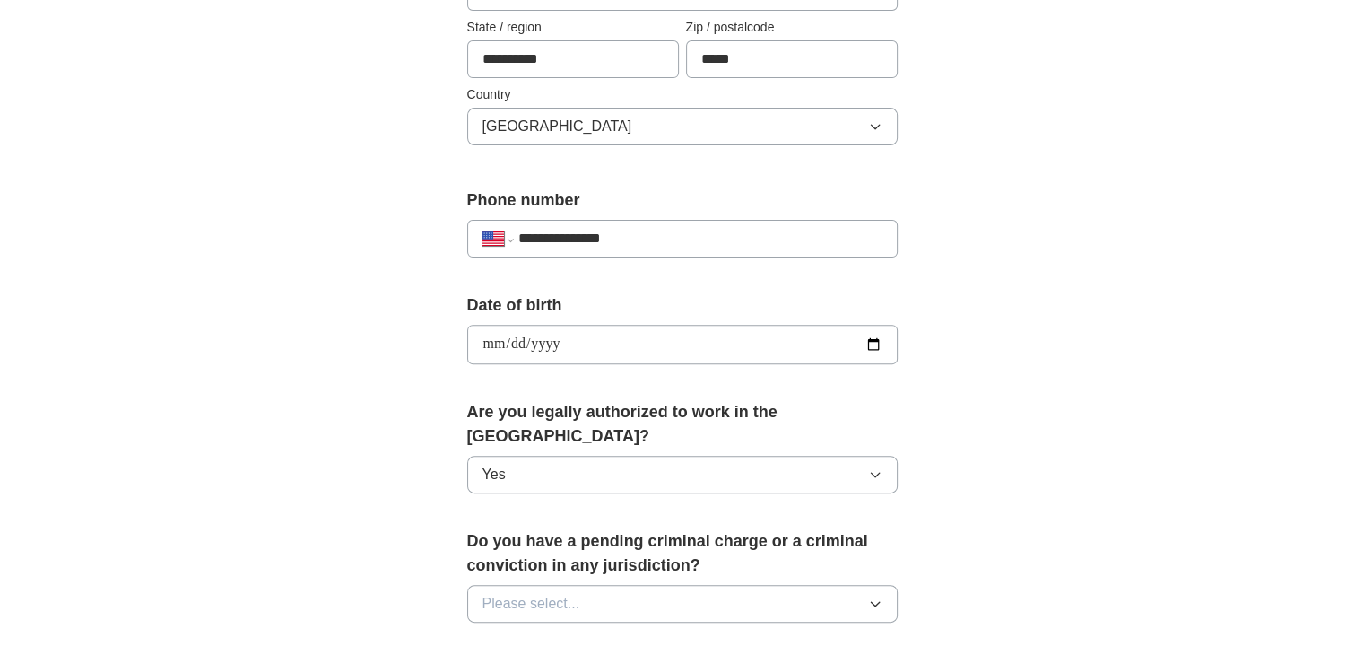
scroll to position [628, 0]
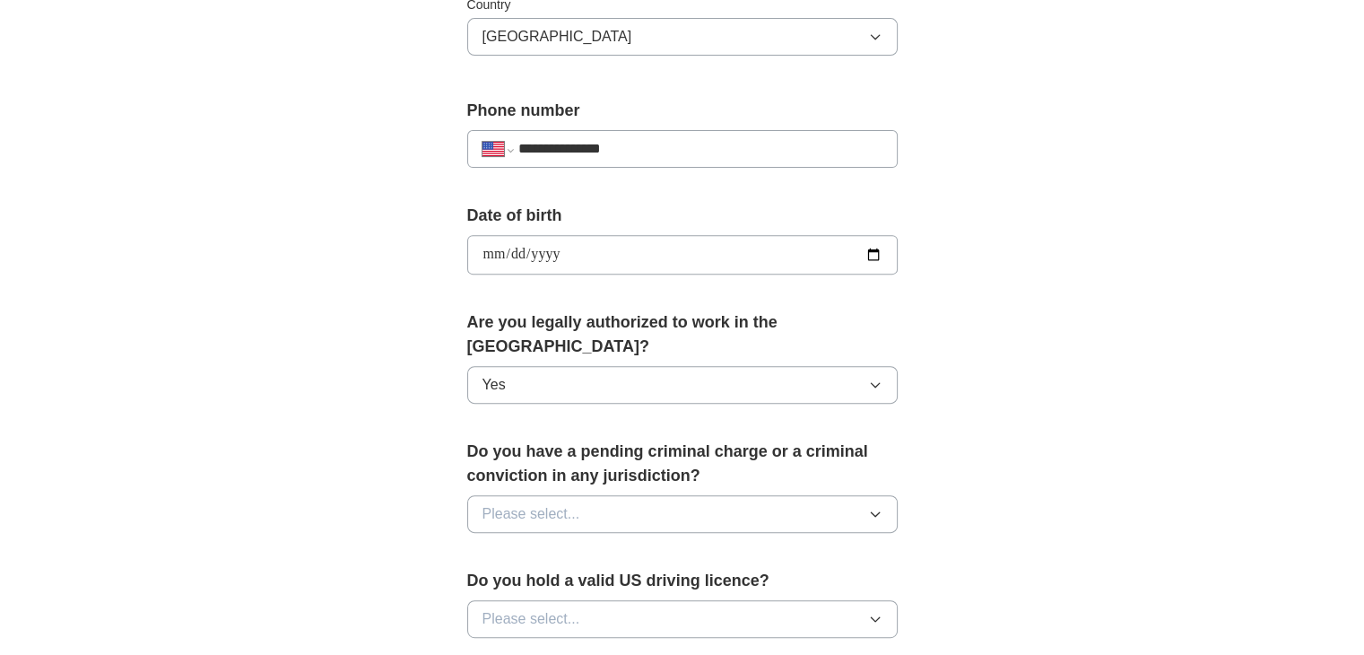
click at [614, 466] on div "Do you have a pending criminal charge or a criminal conviction in any jurisdict…" at bounding box center [682, 494] width 431 height 108
click at [614, 495] on button "Please select..." at bounding box center [682, 514] width 431 height 38
click at [588, 581] on div "No" at bounding box center [683, 592] width 400 height 22
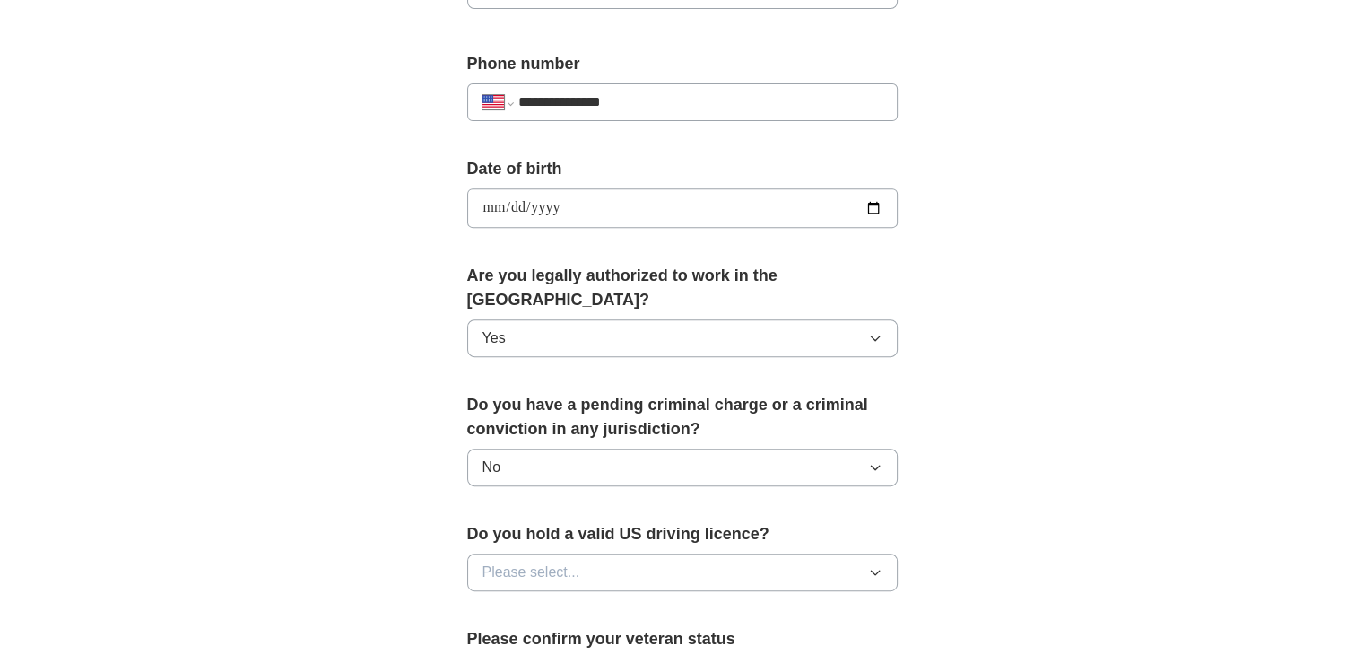
scroll to position [718, 0]
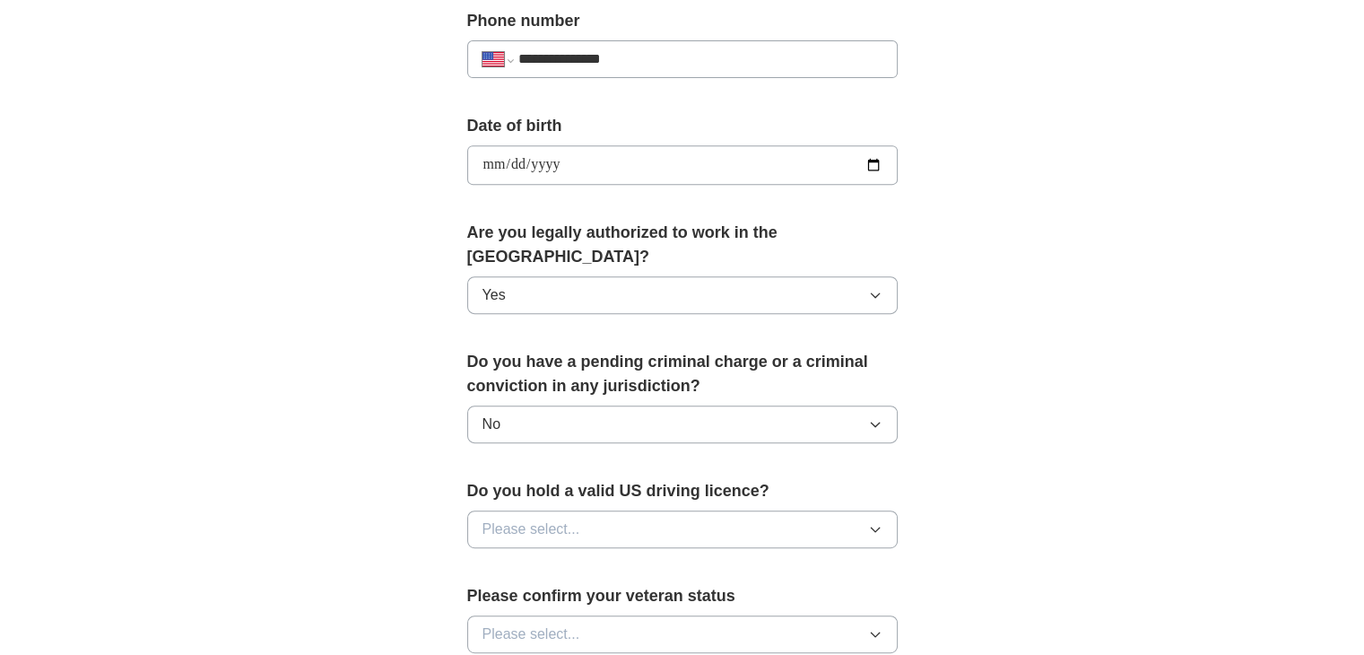
click at [620, 510] on button "Please select..." at bounding box center [682, 529] width 431 height 38
click at [600, 560] on div "Yes" at bounding box center [683, 571] width 400 height 22
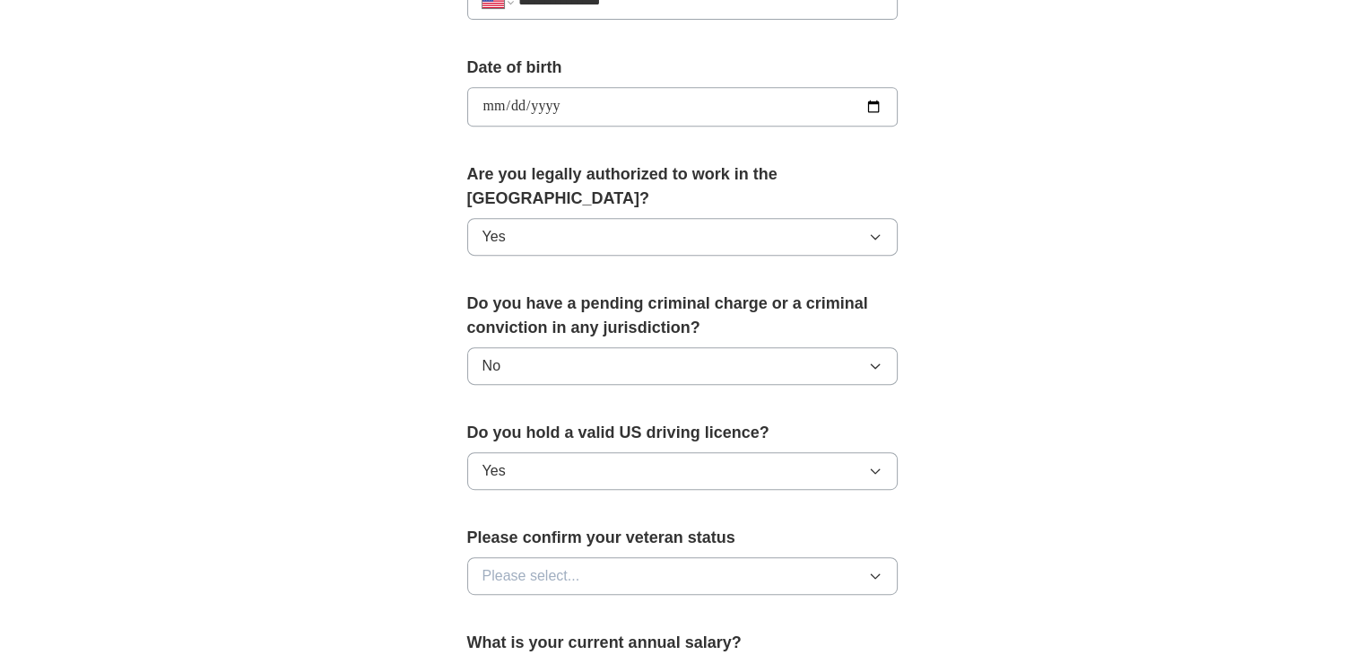
scroll to position [807, 0]
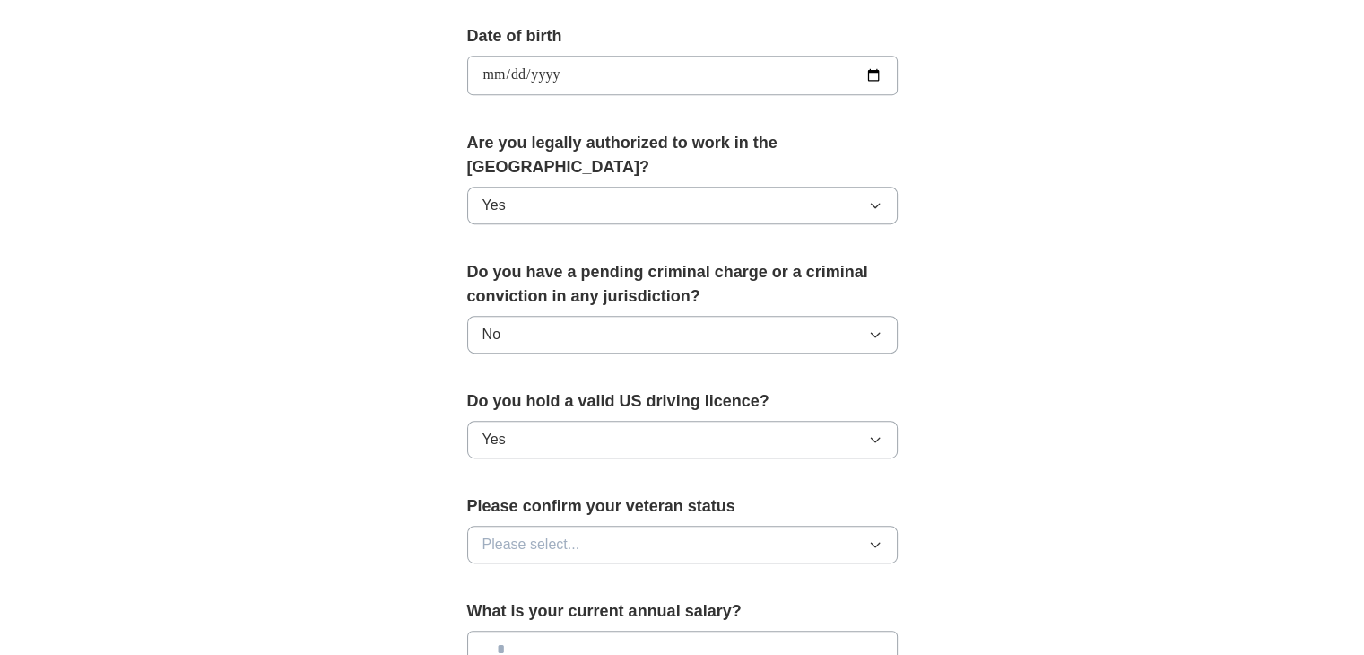
click at [606, 526] on button "Please select..." at bounding box center [682, 545] width 431 height 38
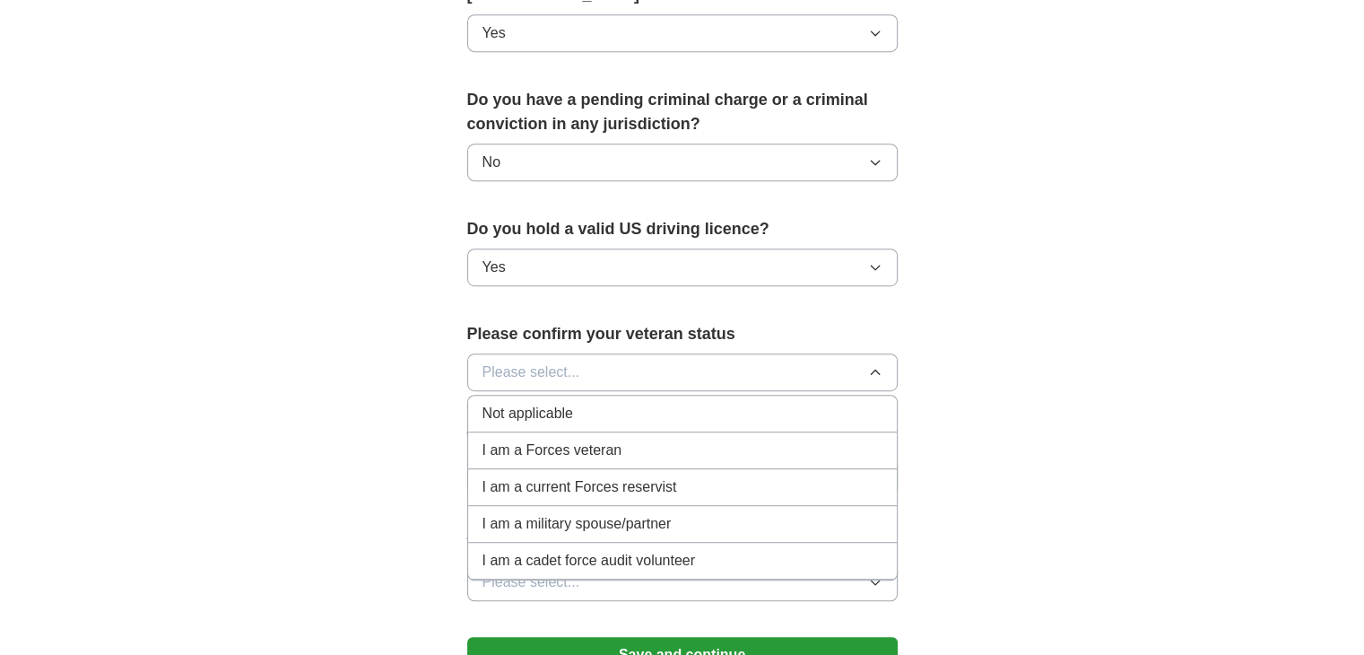
scroll to position [987, 0]
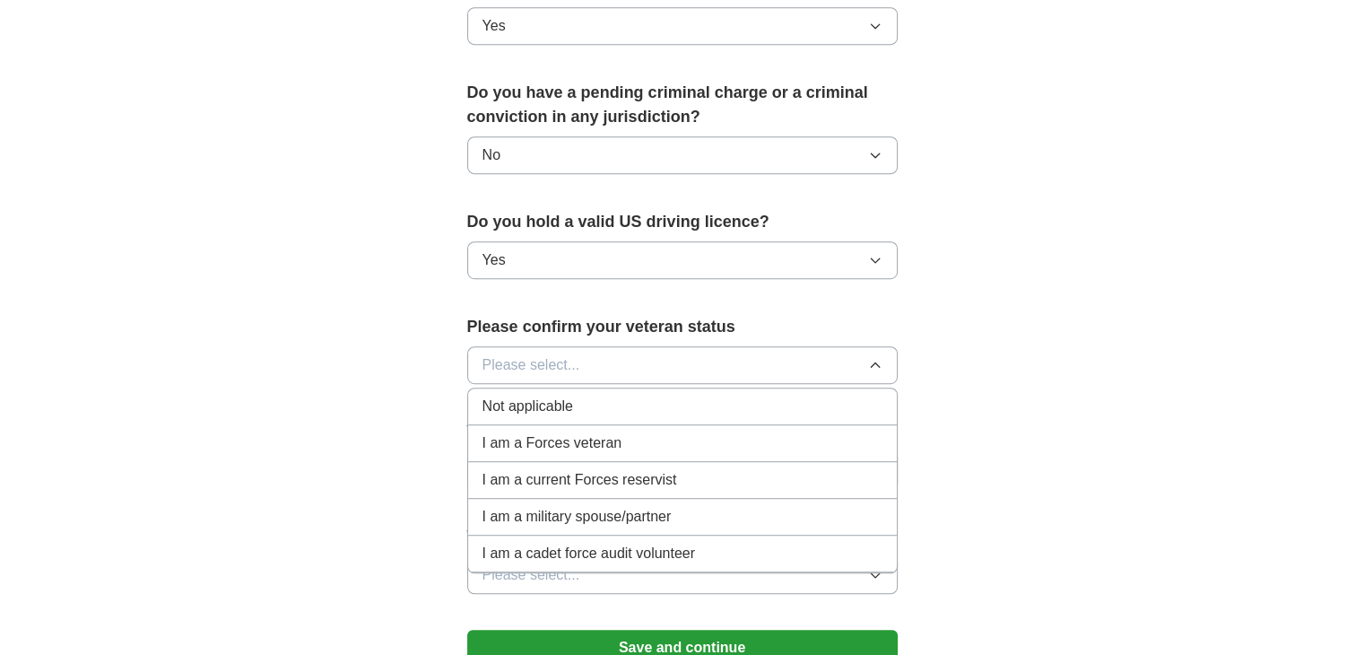
click at [596, 396] on div "Not applicable" at bounding box center [683, 407] width 400 height 22
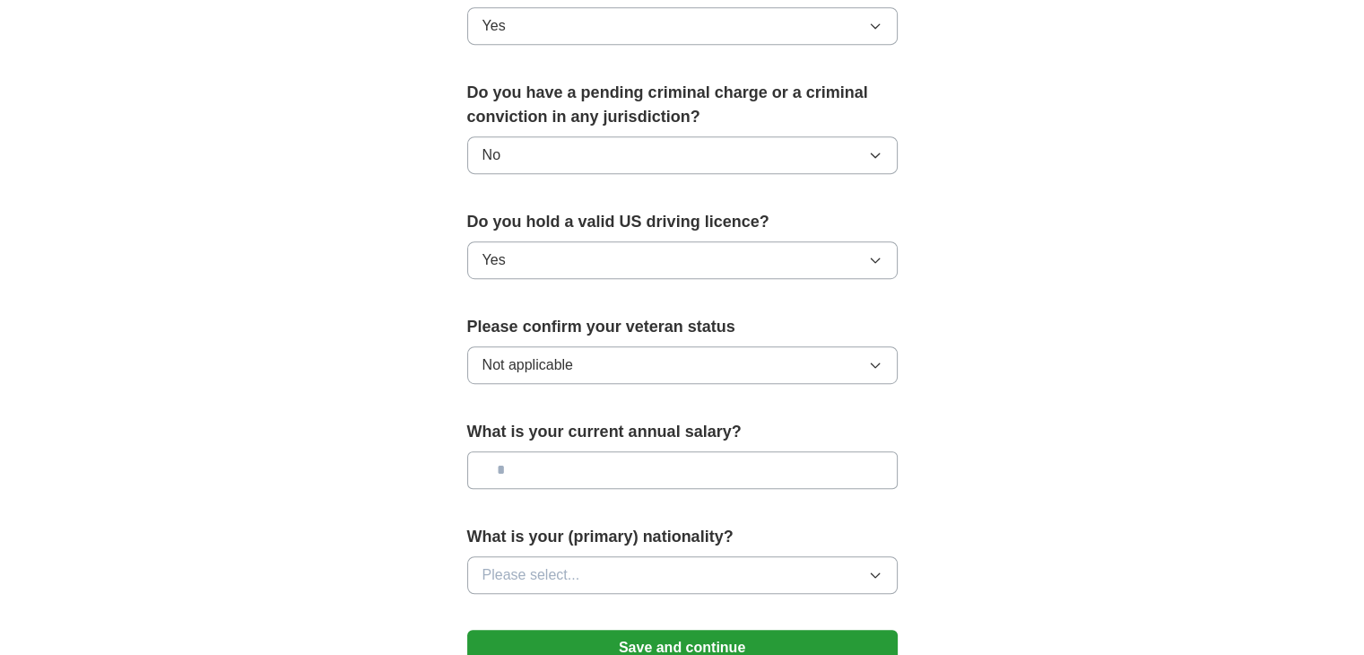
click at [591, 451] on input "text" at bounding box center [682, 470] width 431 height 38
click at [621, 556] on button "Please select..." at bounding box center [682, 575] width 431 height 38
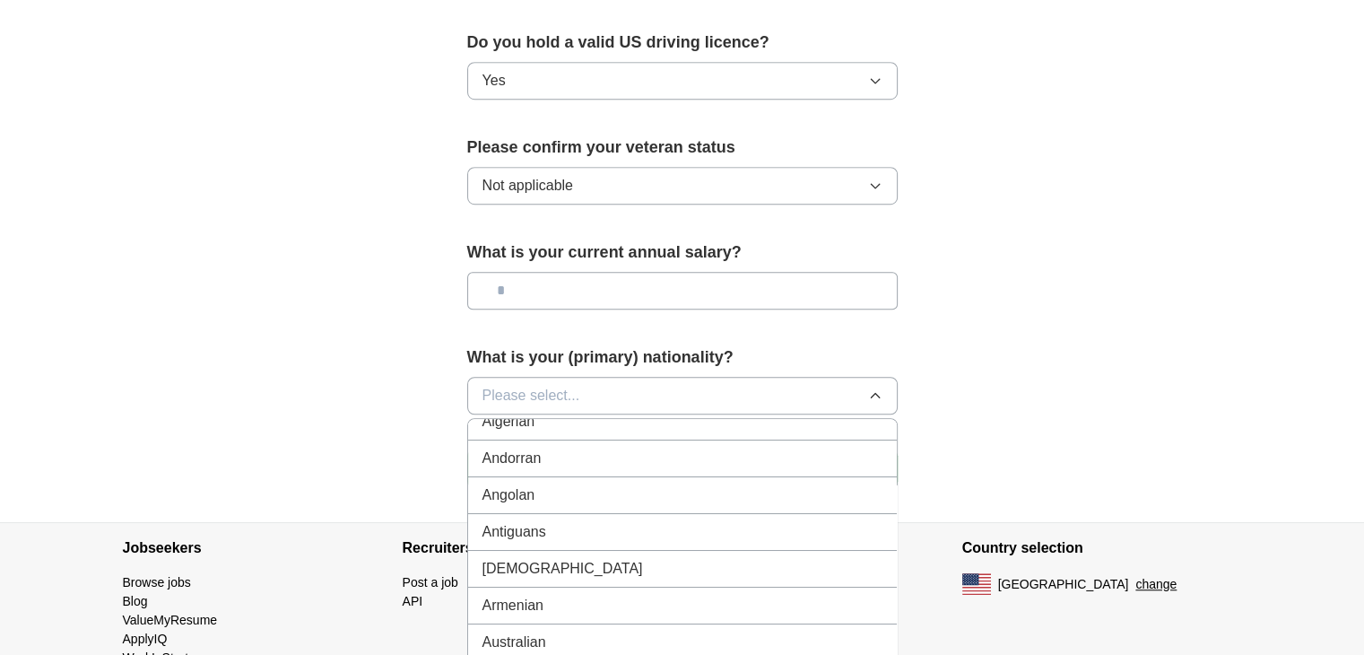
scroll to position [0, 0]
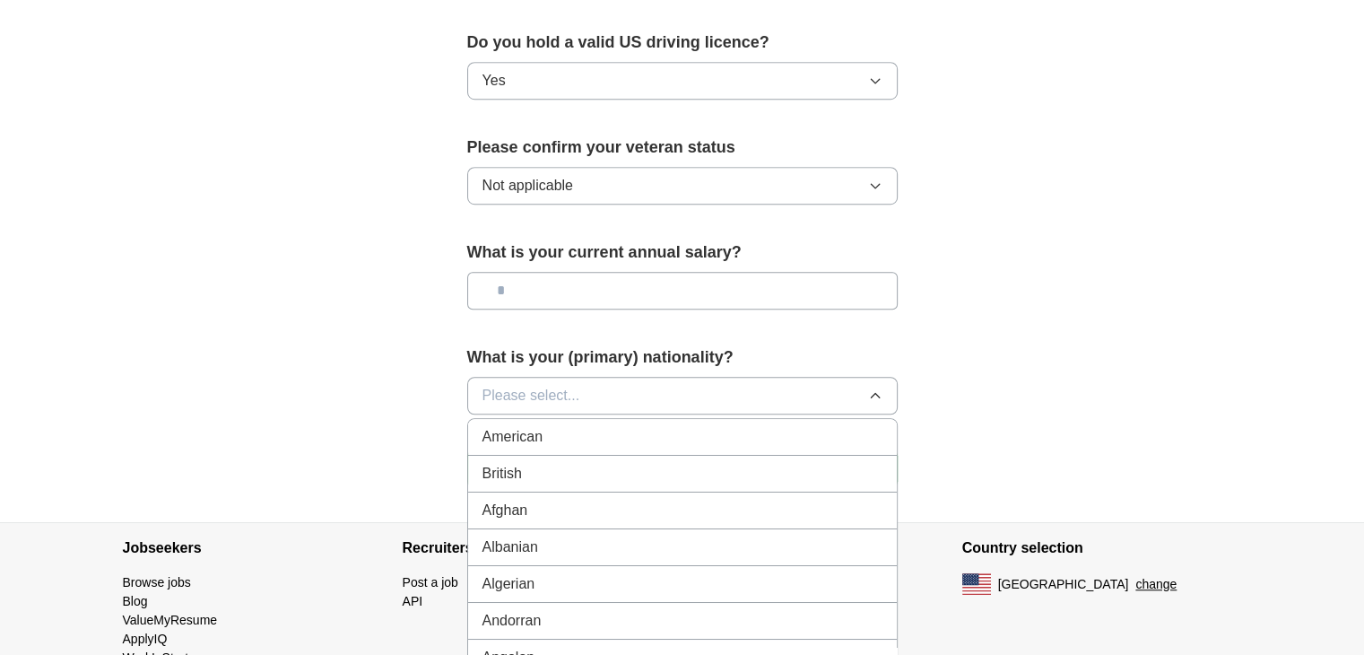
click at [597, 426] on div "American" at bounding box center [683, 437] width 400 height 22
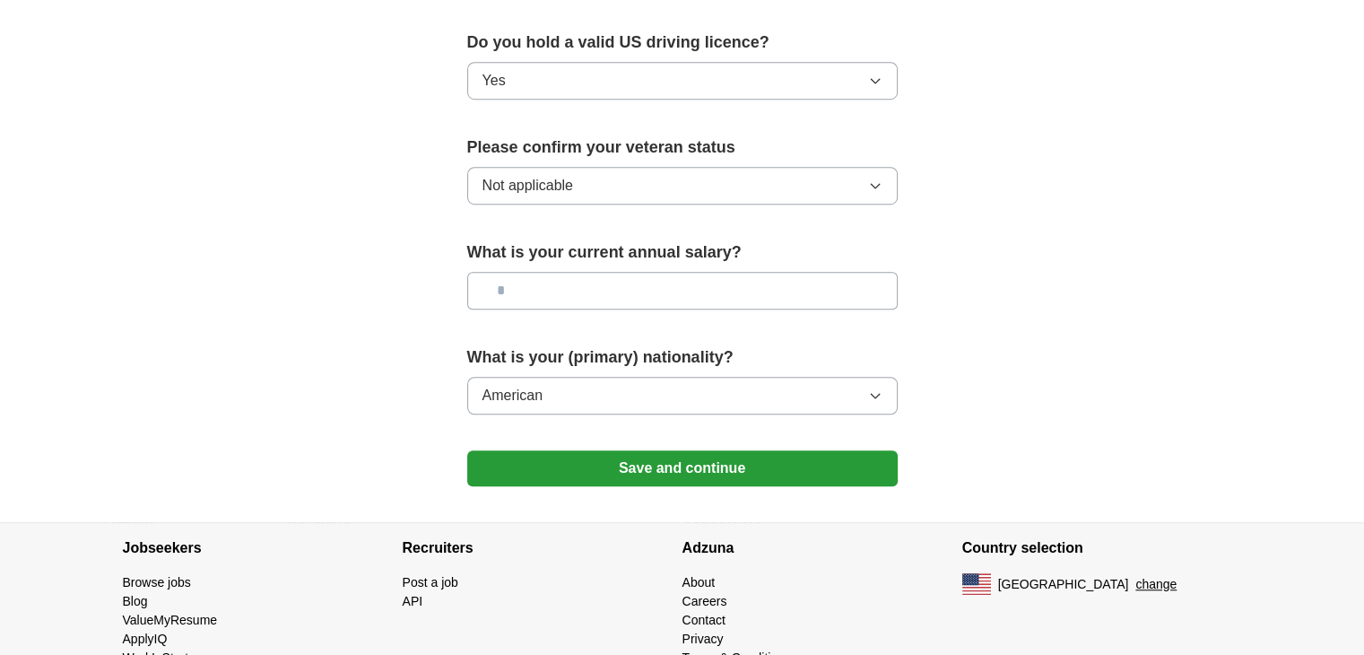
click at [678, 450] on button "Save and continue" at bounding box center [682, 468] width 431 height 36
